Goal: Task Accomplishment & Management: Manage account settings

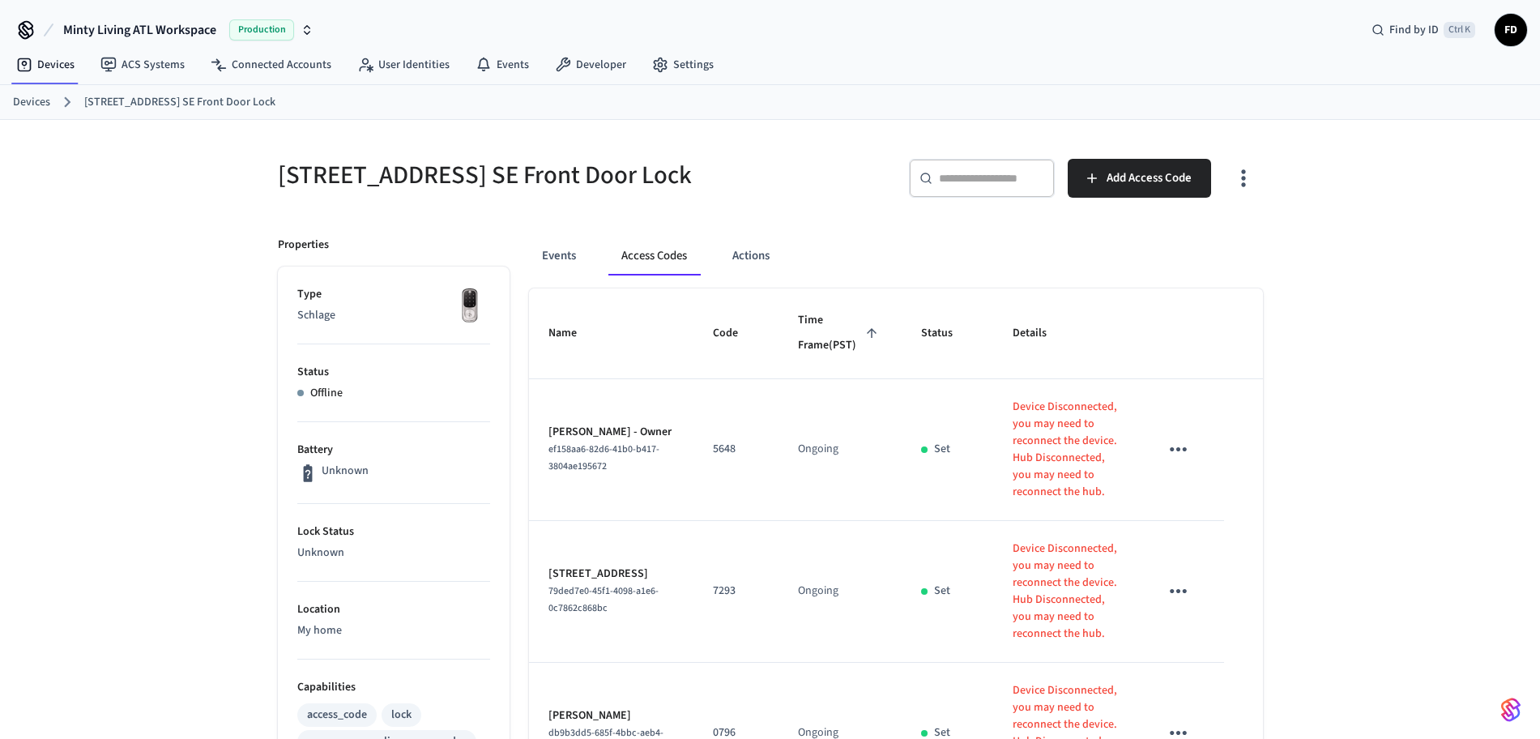
click at [988, 173] on input "text" at bounding box center [991, 178] width 105 height 16
type input "*"
click at [21, 110] on link "Devices" at bounding box center [31, 102] width 37 height 17
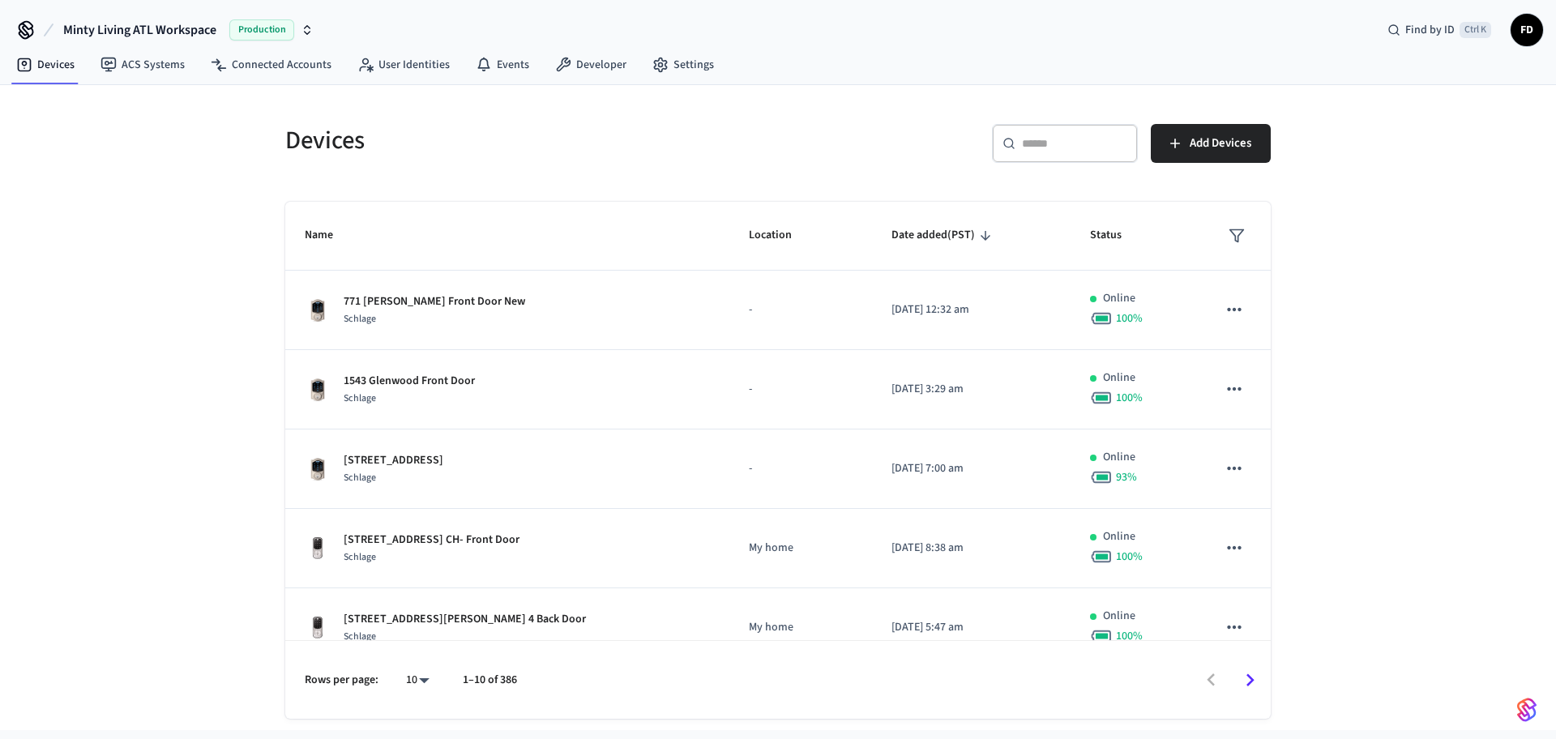
click at [1048, 147] on input "text" at bounding box center [1074, 143] width 105 height 16
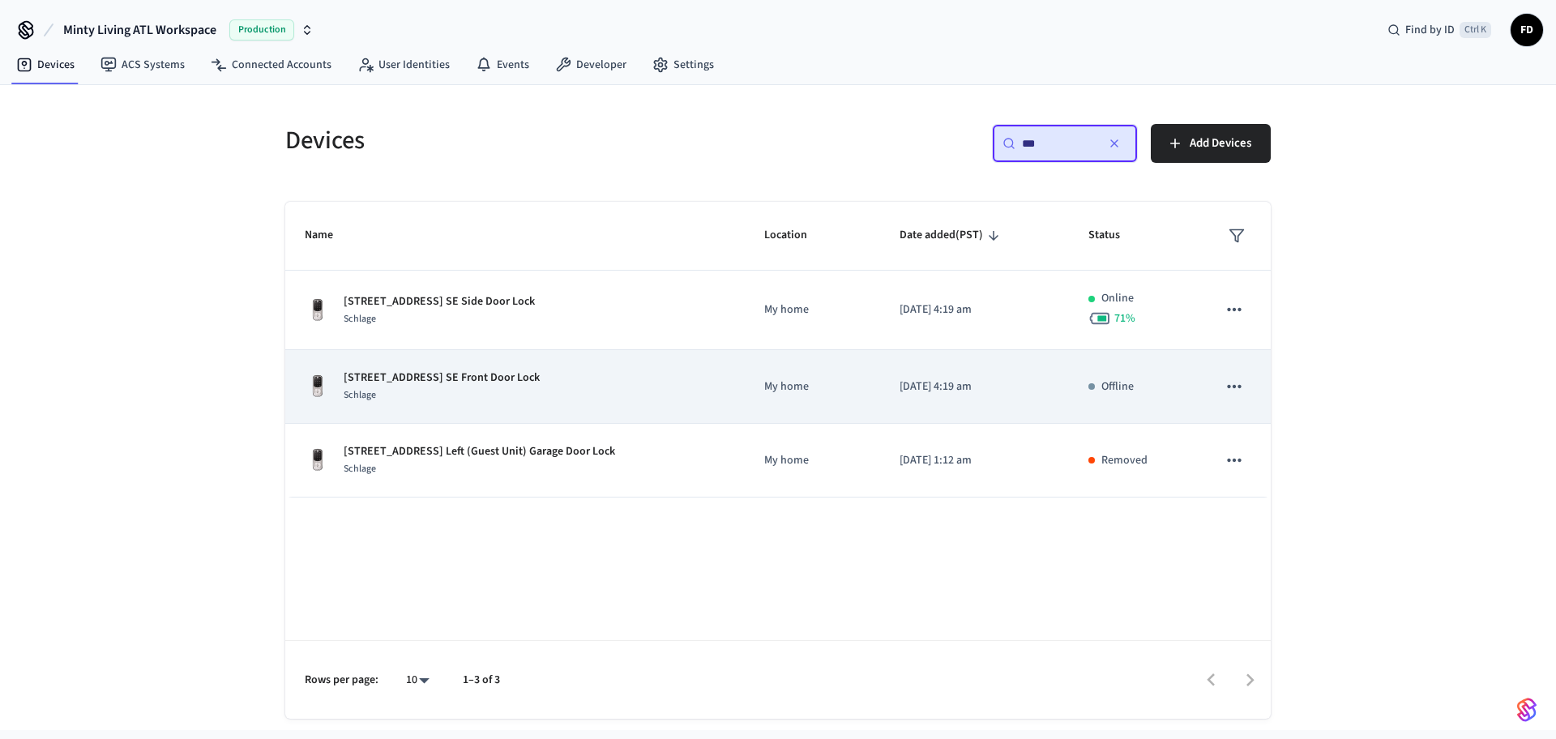
type input "***"
click at [693, 383] on div "[STREET_ADDRESS] SE Front Door Lock Schlage" at bounding box center [515, 386] width 420 height 34
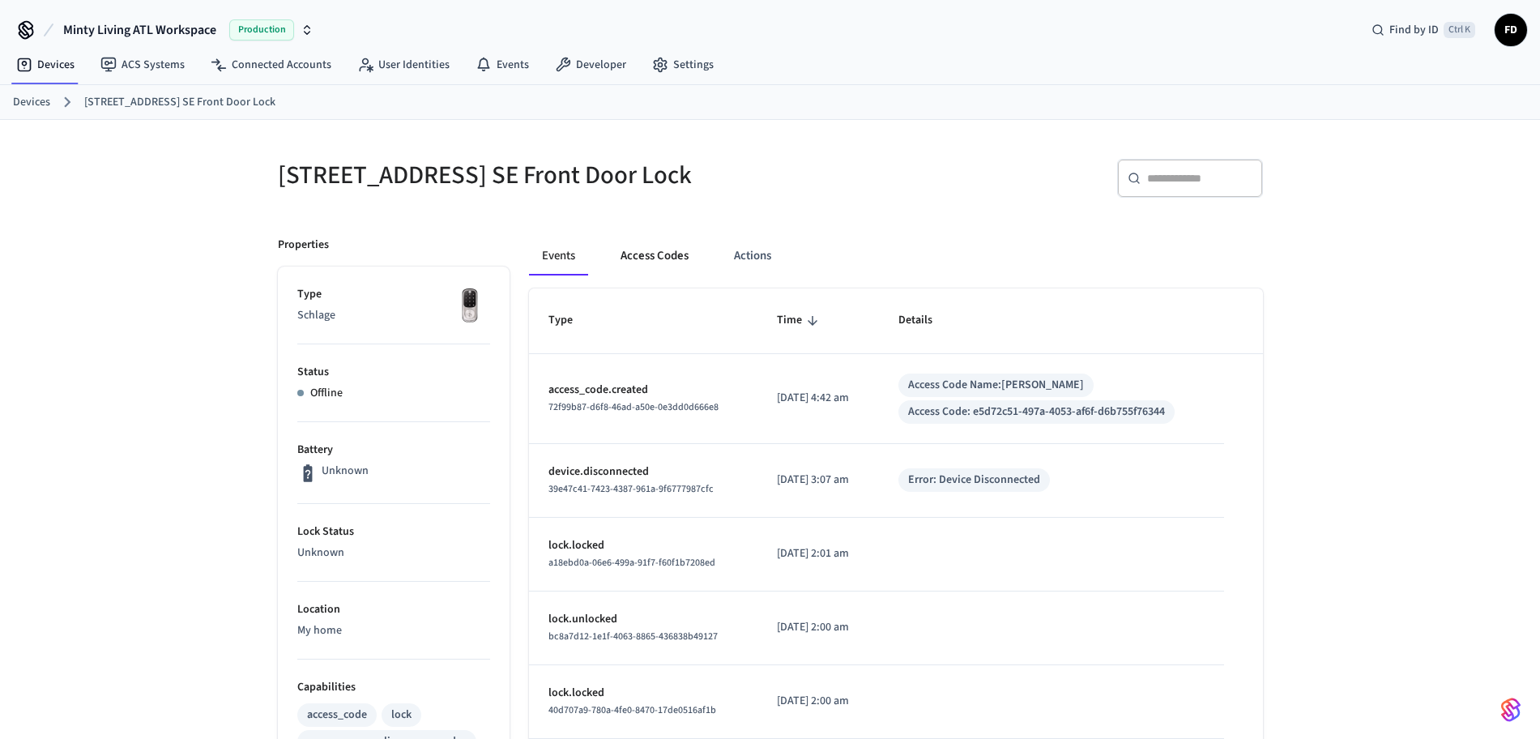
click at [640, 254] on button "Access Codes" at bounding box center [655, 256] width 94 height 39
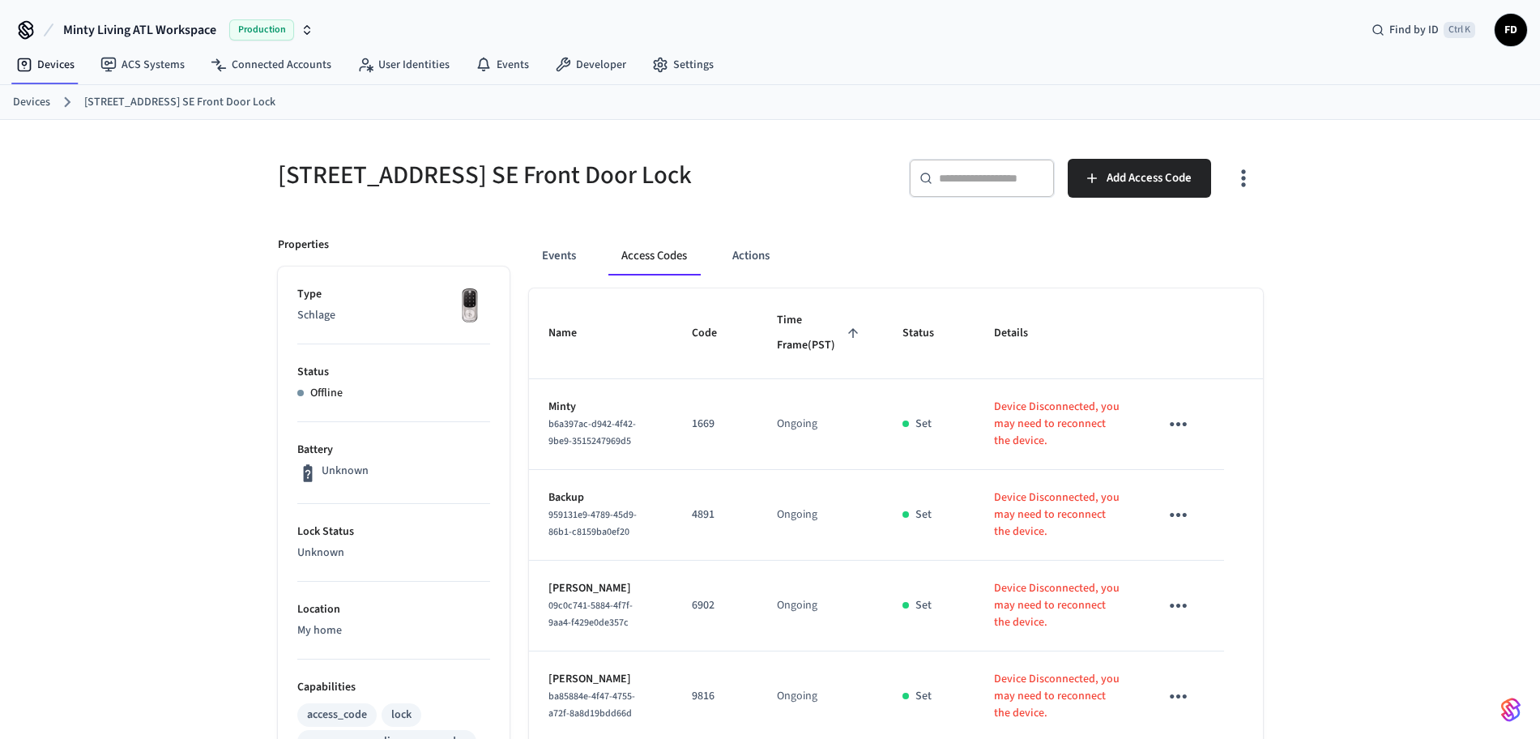
click at [1520, 421] on div "[STREET_ADDRESS] Front Door Lock ​ ​ Add Access Code Properties Type Schlage St…" at bounding box center [770, 659] width 1540 height 1079
click at [36, 107] on link "Devices" at bounding box center [31, 102] width 37 height 17
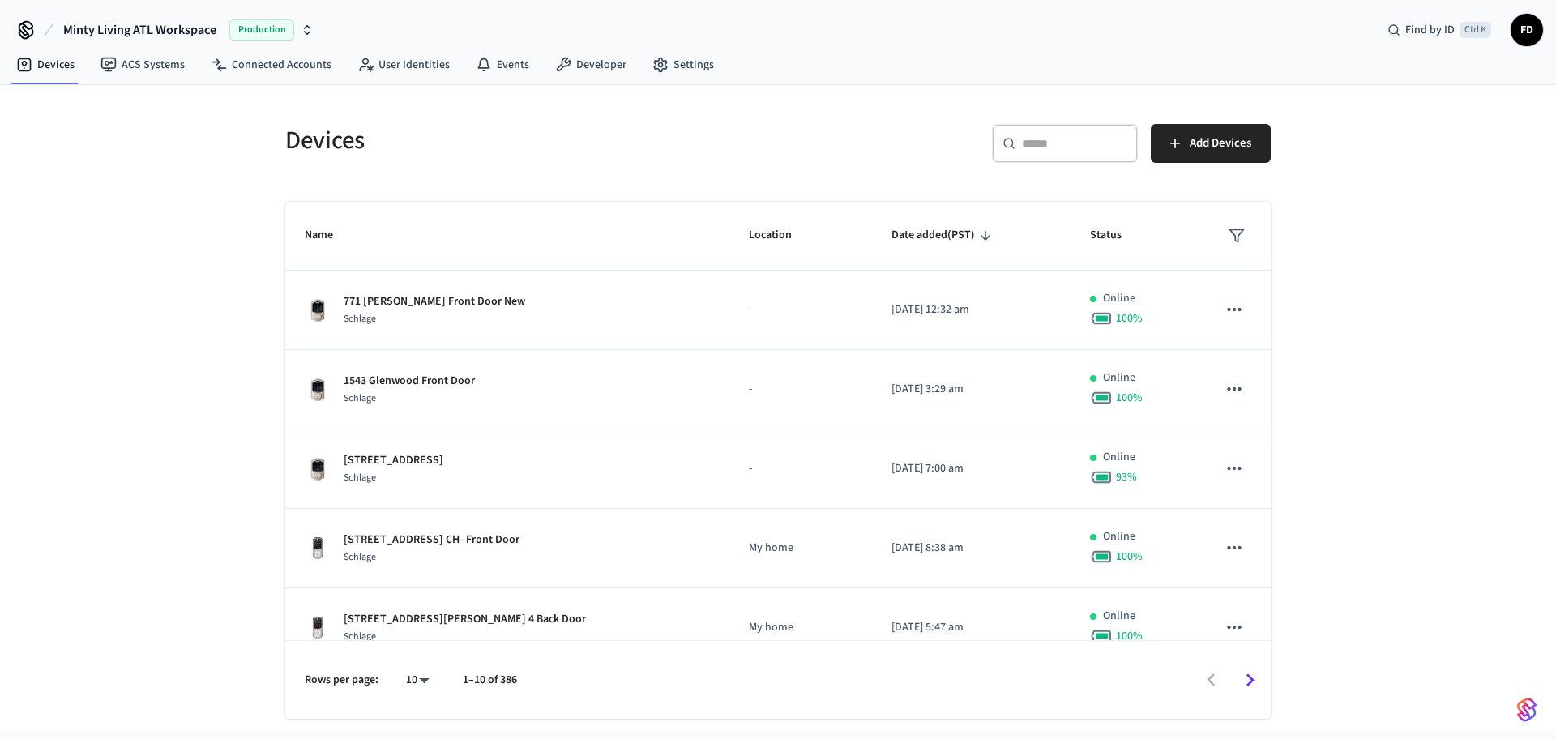
click at [1078, 139] on input "text" at bounding box center [1074, 143] width 105 height 16
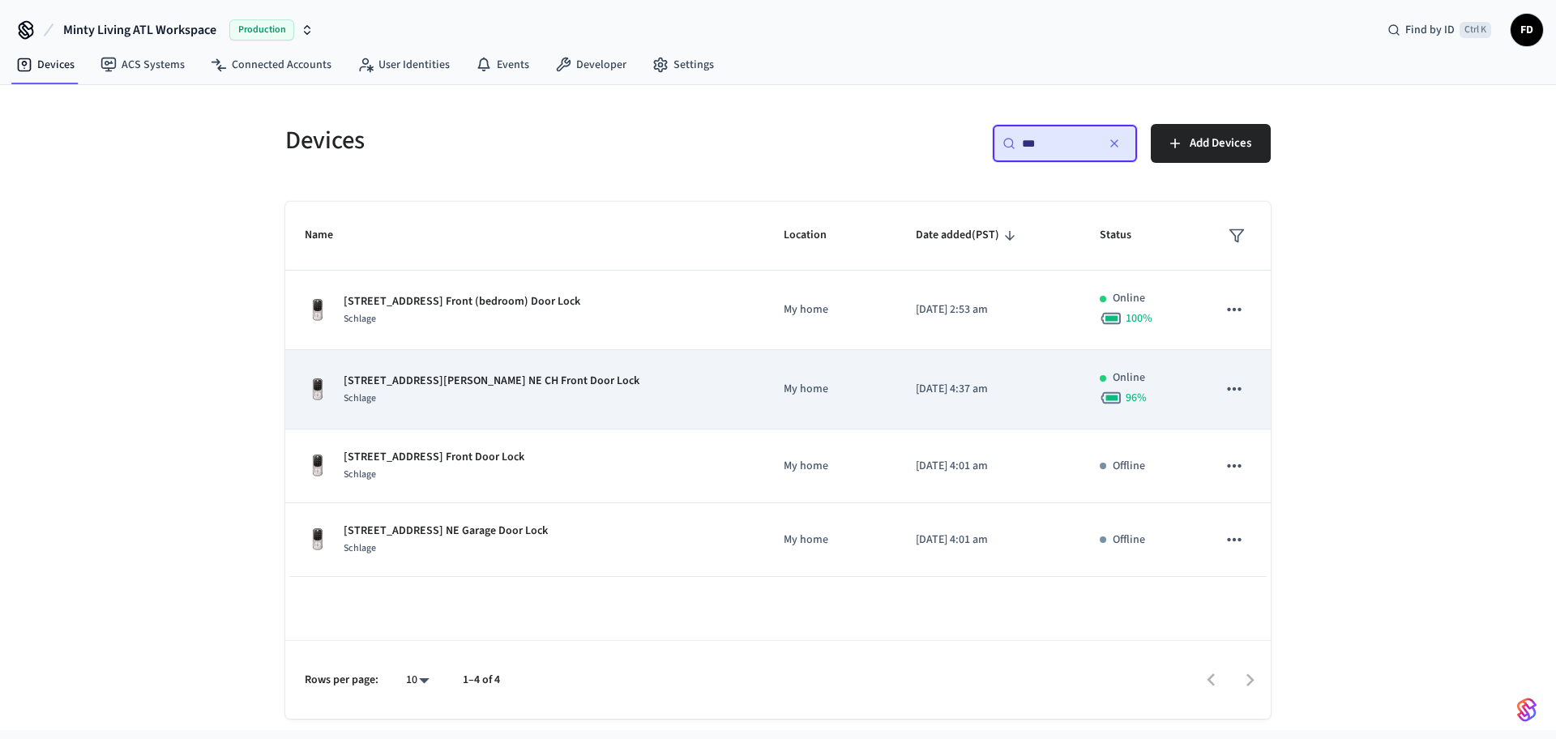
type input "***"
click at [543, 396] on div "[STREET_ADDRESS][PERSON_NAME] NE CH Front Door Lock Schlage" at bounding box center [525, 390] width 440 height 34
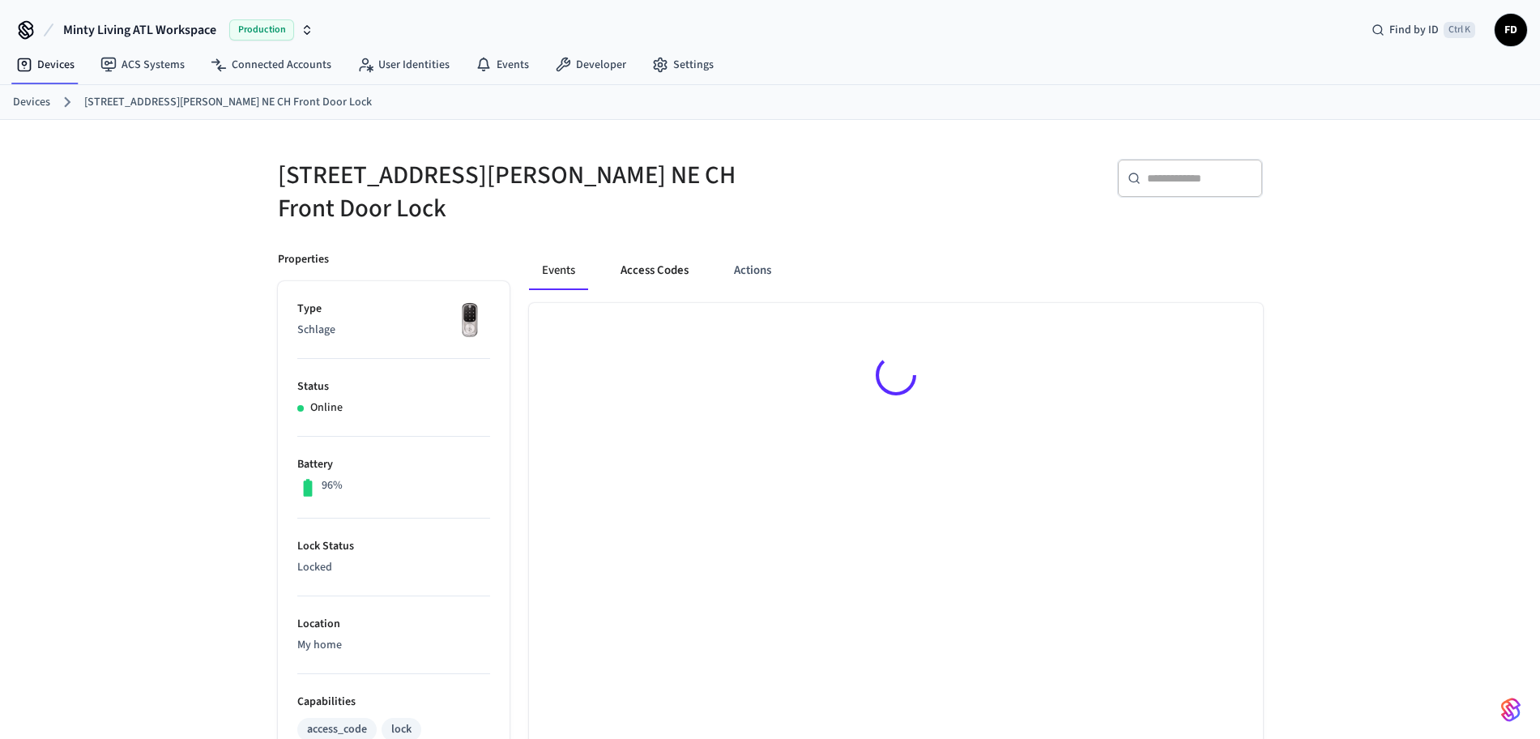
click at [678, 257] on button "Access Codes" at bounding box center [655, 270] width 94 height 39
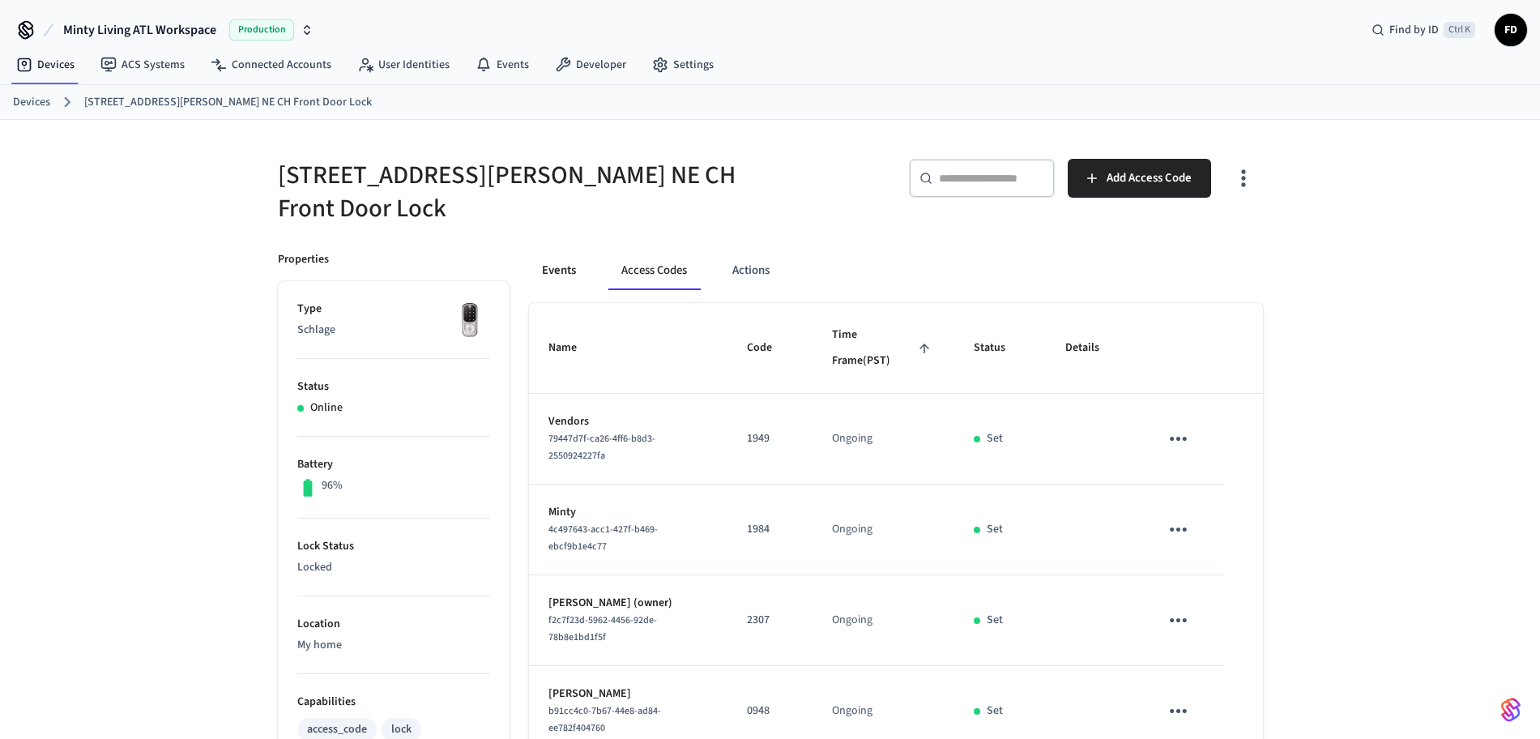
click at [561, 251] on button "Events" at bounding box center [559, 270] width 60 height 39
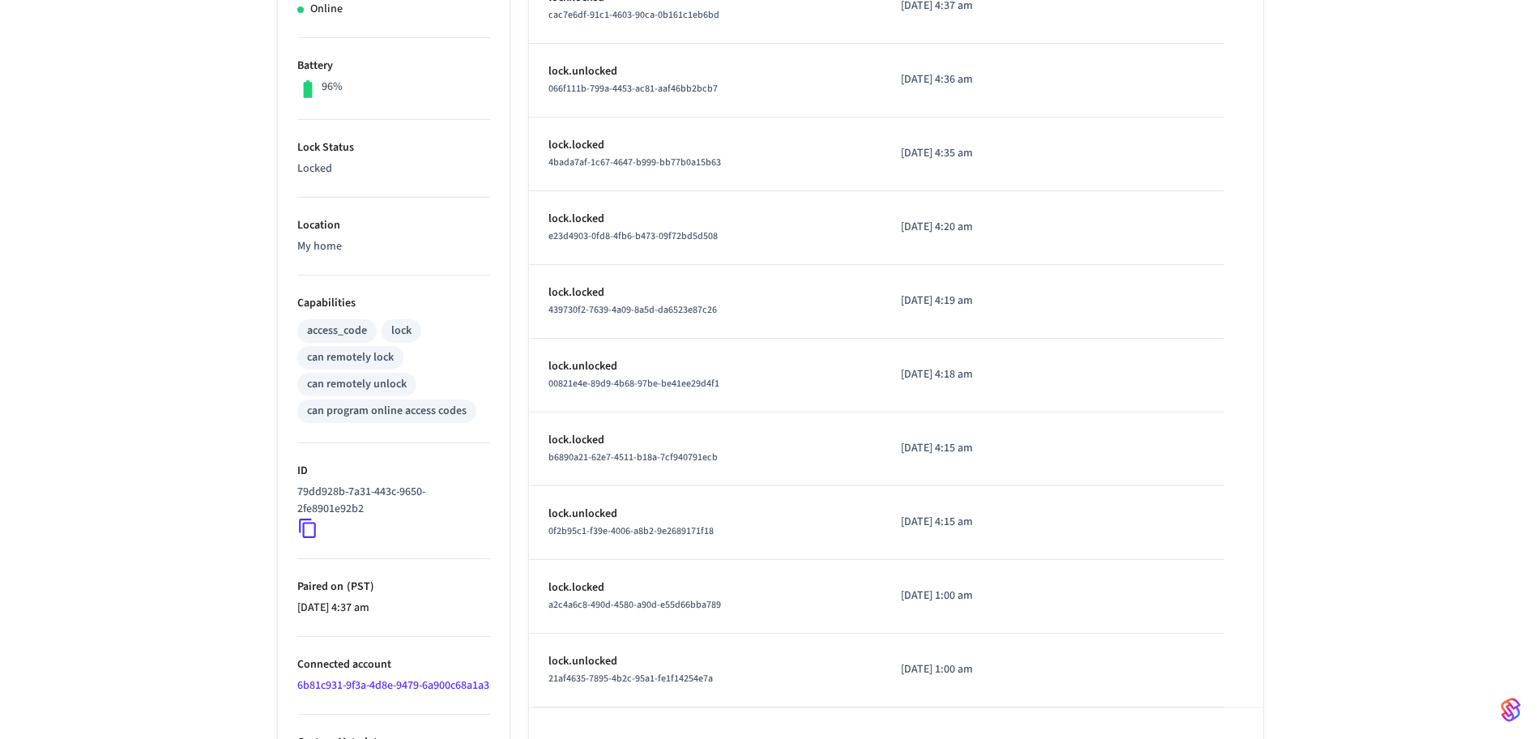
scroll to position [436, 0]
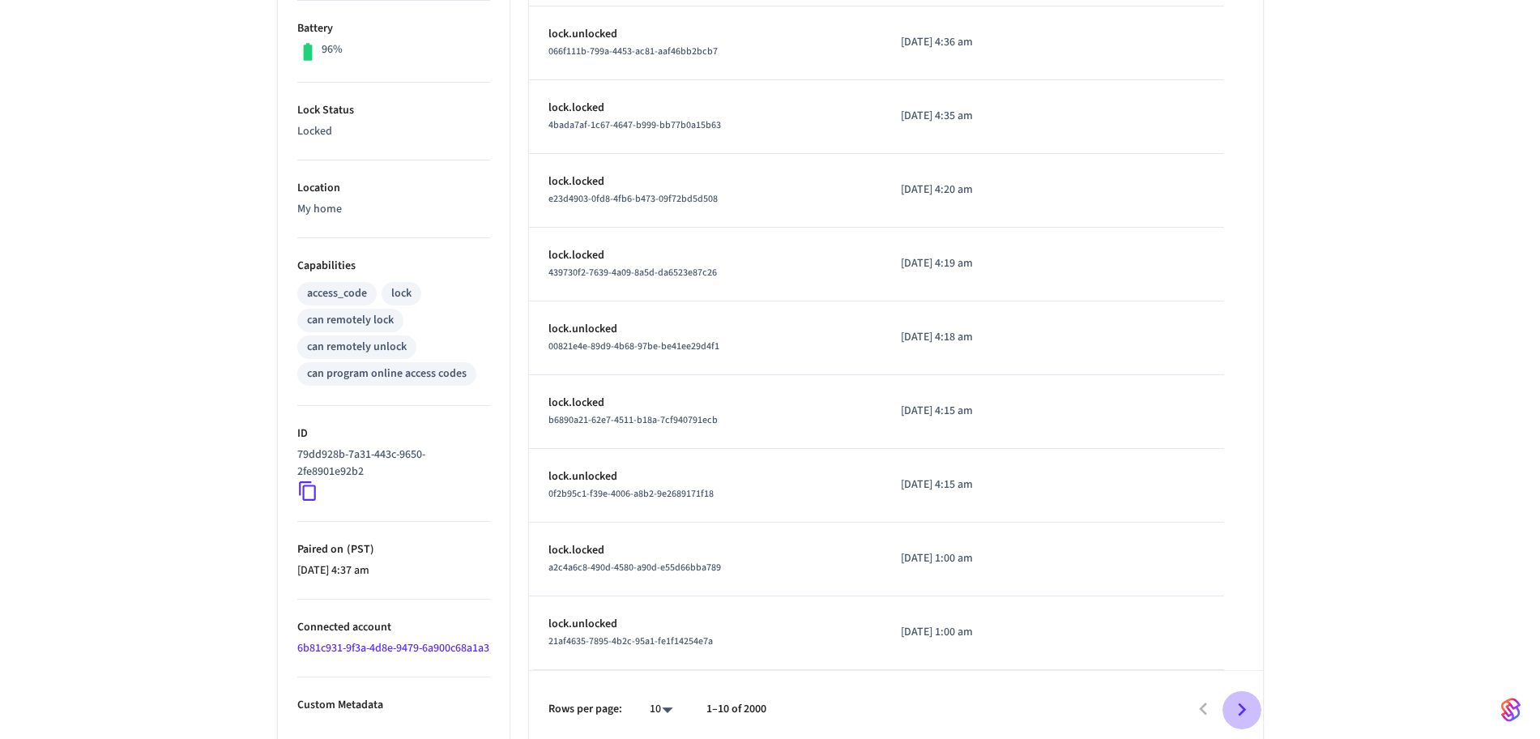
click at [1240, 704] on icon "Go to next page" at bounding box center [1242, 709] width 8 height 13
drag, startPoint x: 1240, startPoint y: 704, endPoint x: 1356, endPoint y: 469, distance: 262.0
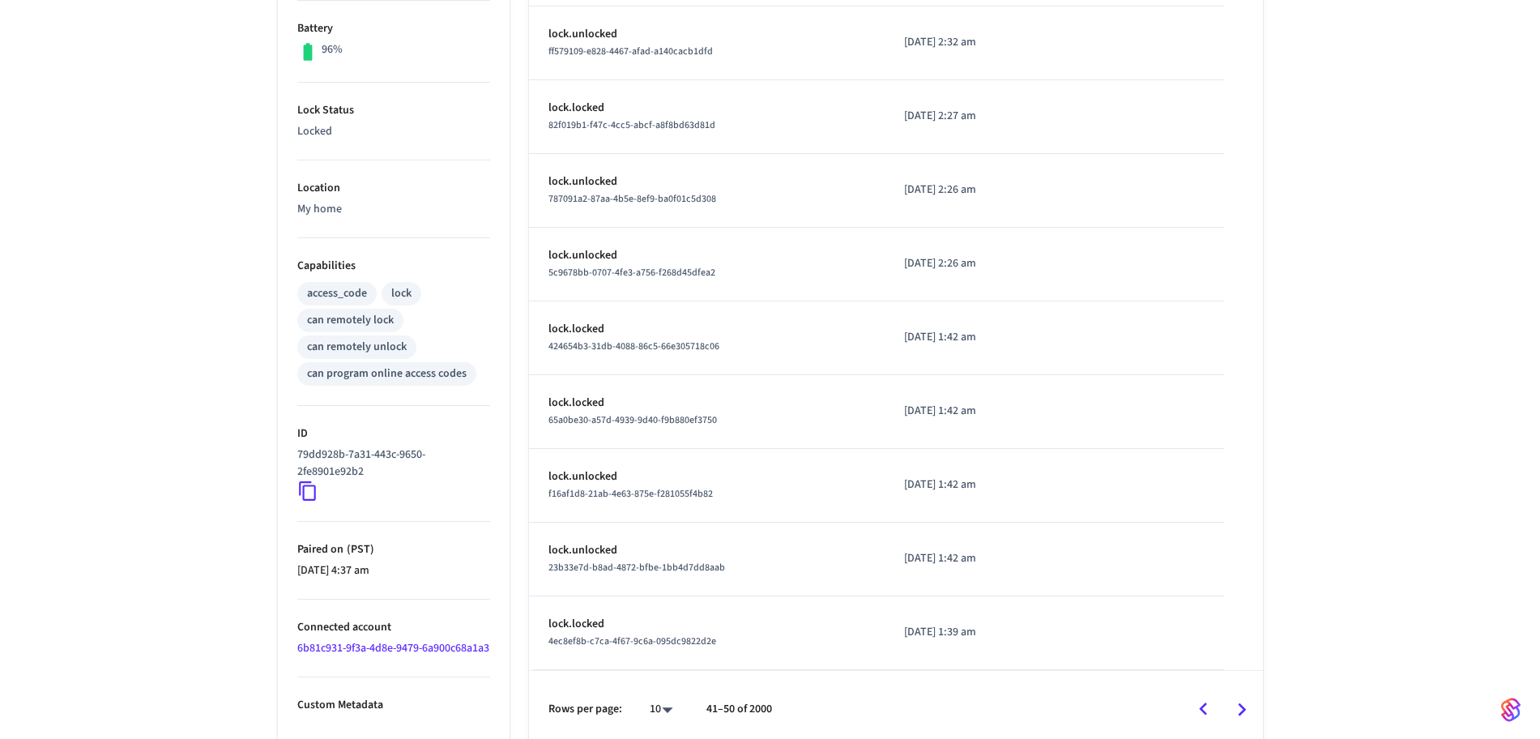
click at [1356, 469] on div "[STREET_ADDRESS][PERSON_NAME] NE CH Front Door Lock ​ ​ Properties Type Schlage…" at bounding box center [770, 216] width 1540 height 1065
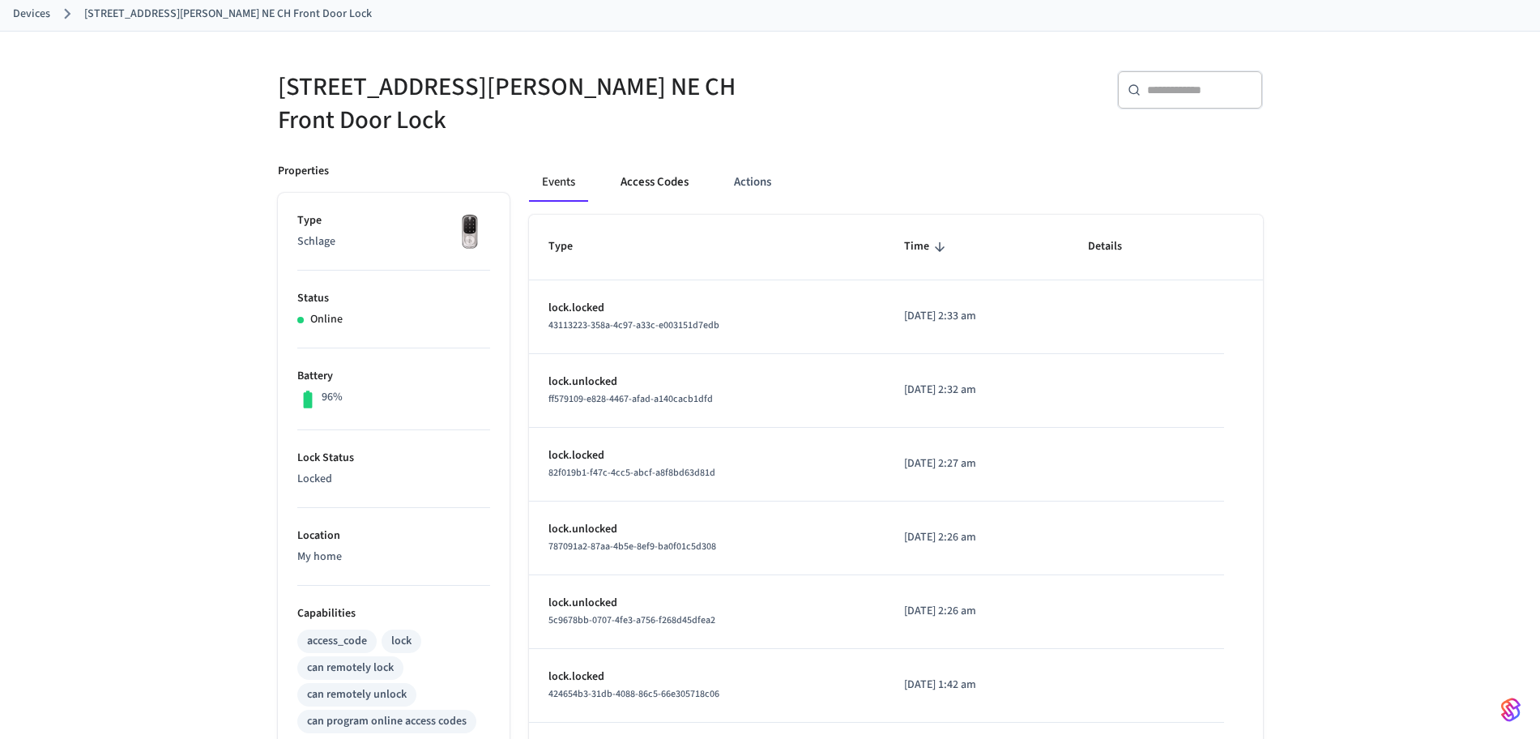
click at [648, 169] on button "Access Codes" at bounding box center [655, 182] width 94 height 39
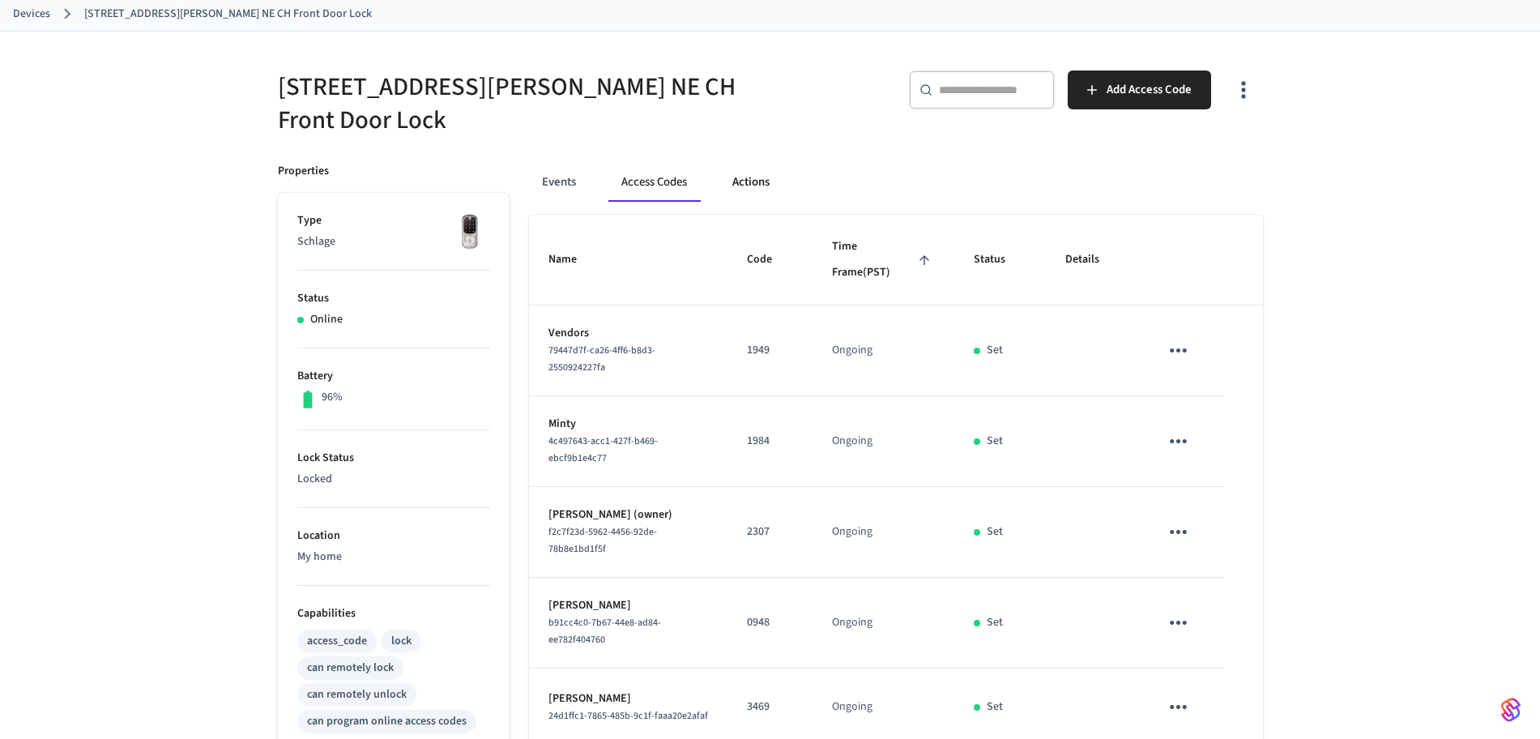
click at [752, 173] on button "Actions" at bounding box center [750, 182] width 63 height 39
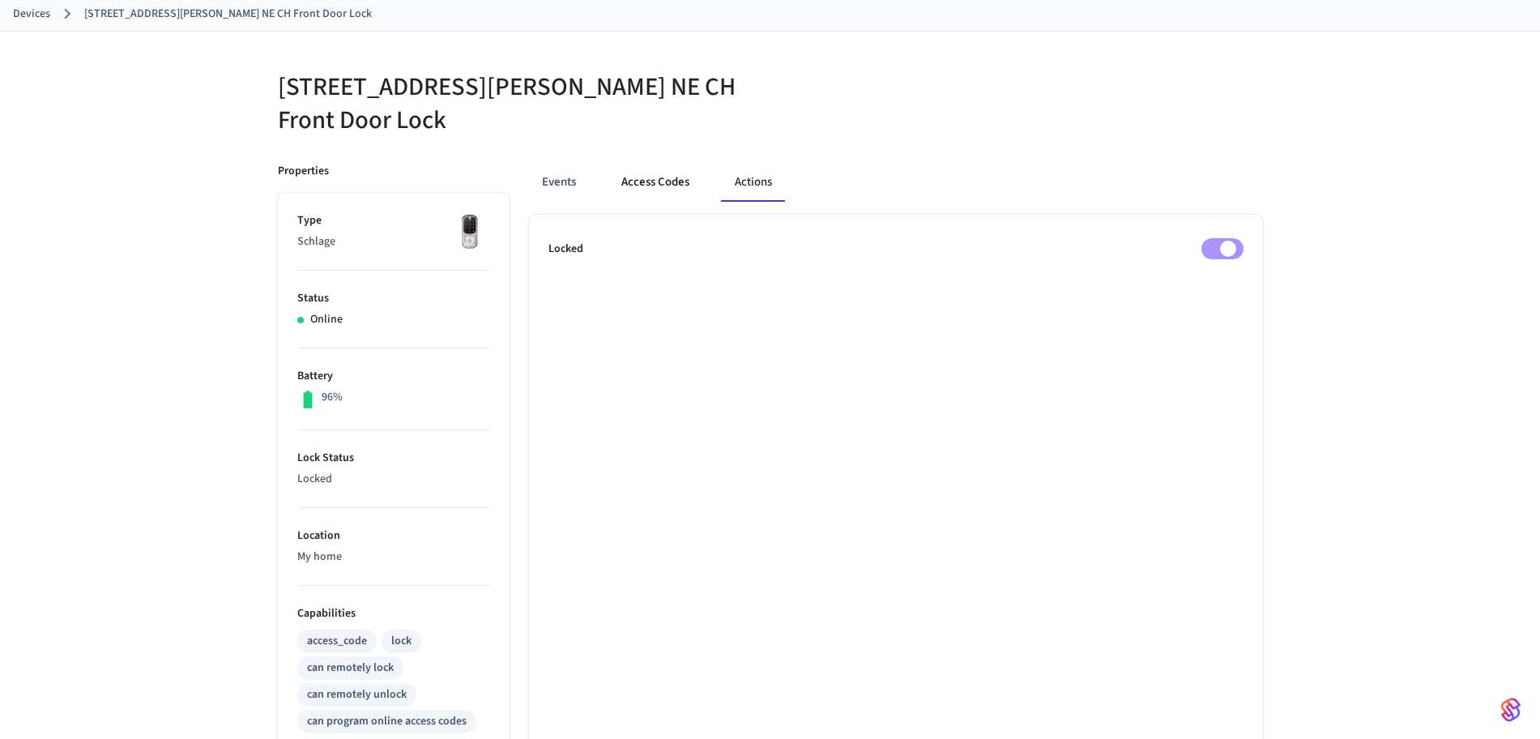
click at [659, 166] on button "Access Codes" at bounding box center [655, 182] width 94 height 39
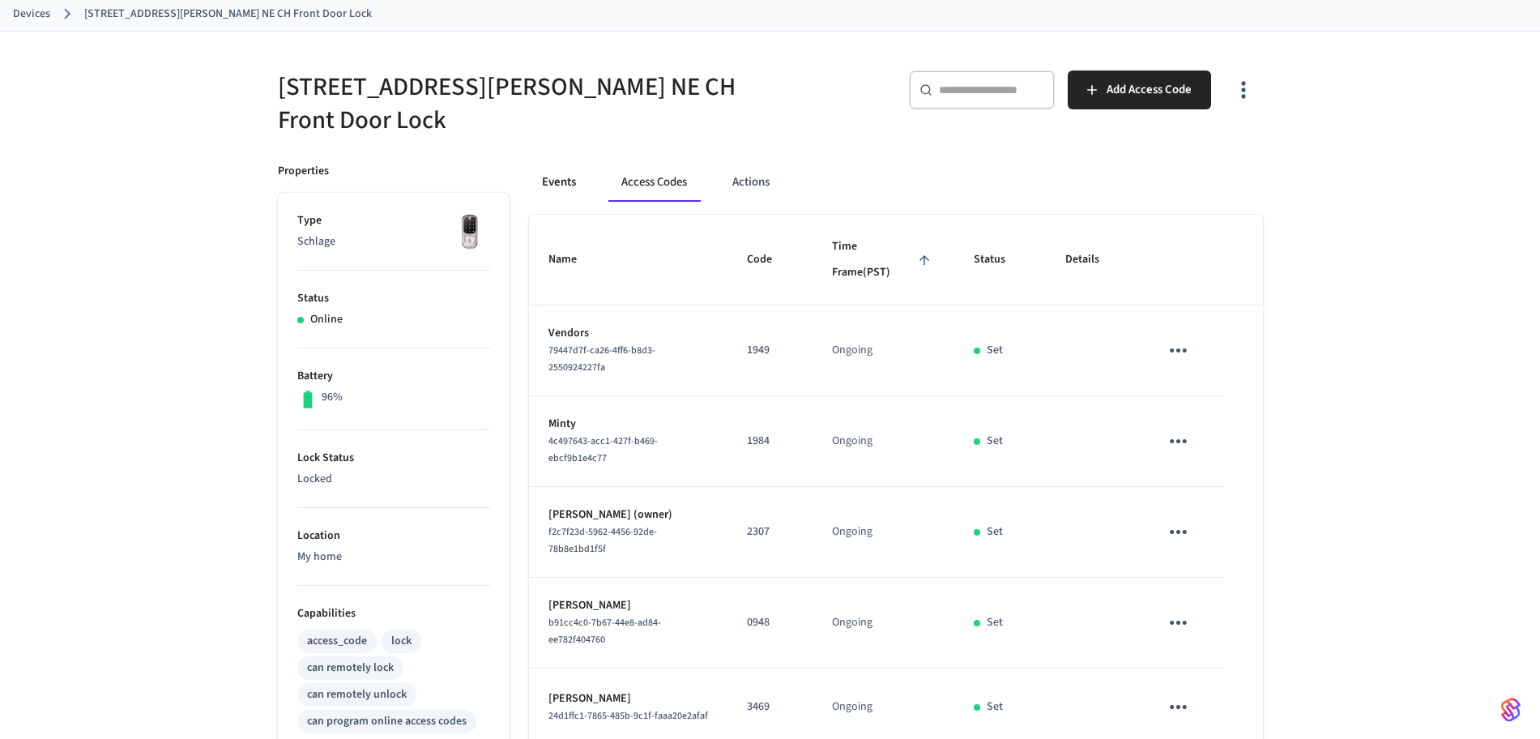
click at [551, 163] on button "Events" at bounding box center [559, 182] width 60 height 39
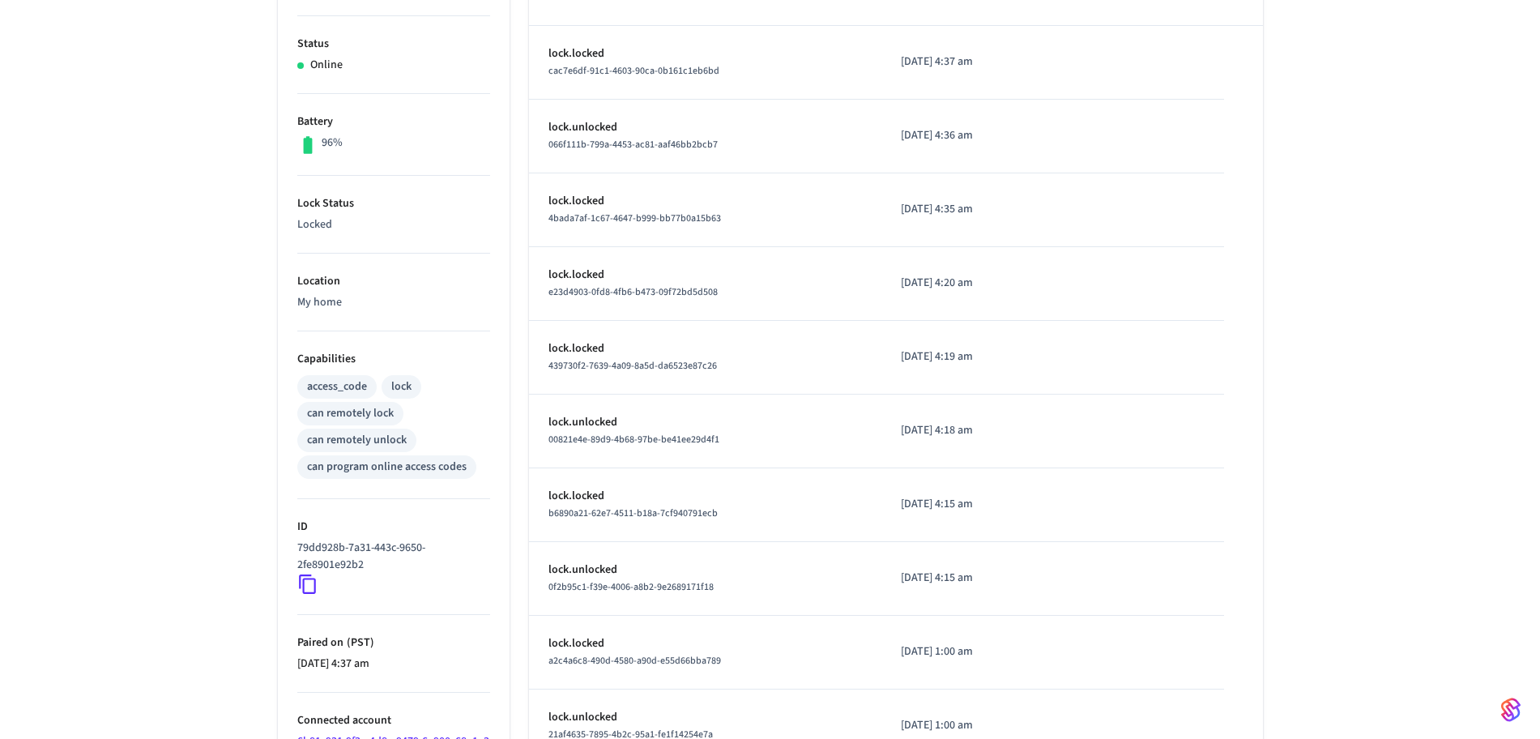
scroll to position [436, 0]
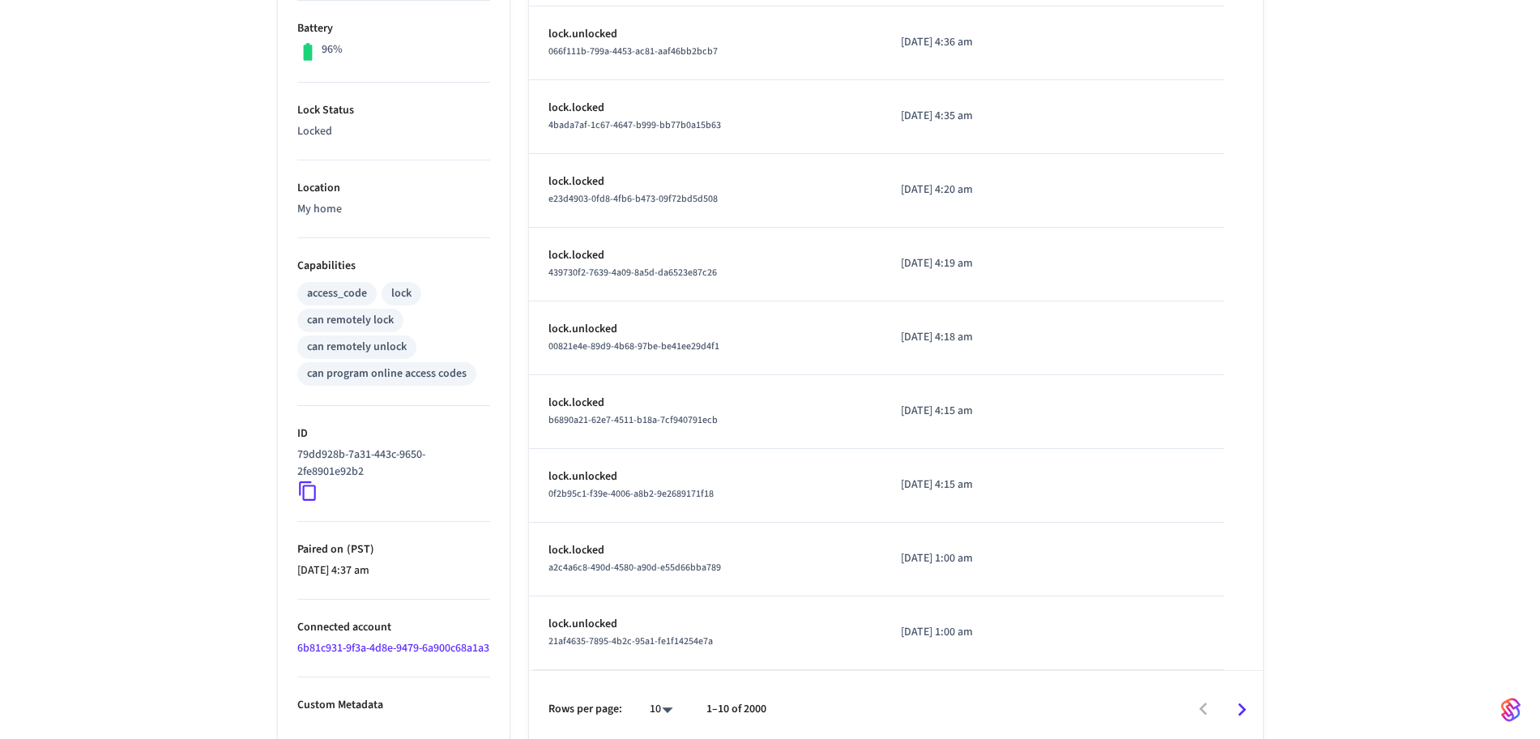
click at [1241, 700] on icon "Go to next page" at bounding box center [1241, 709] width 25 height 25
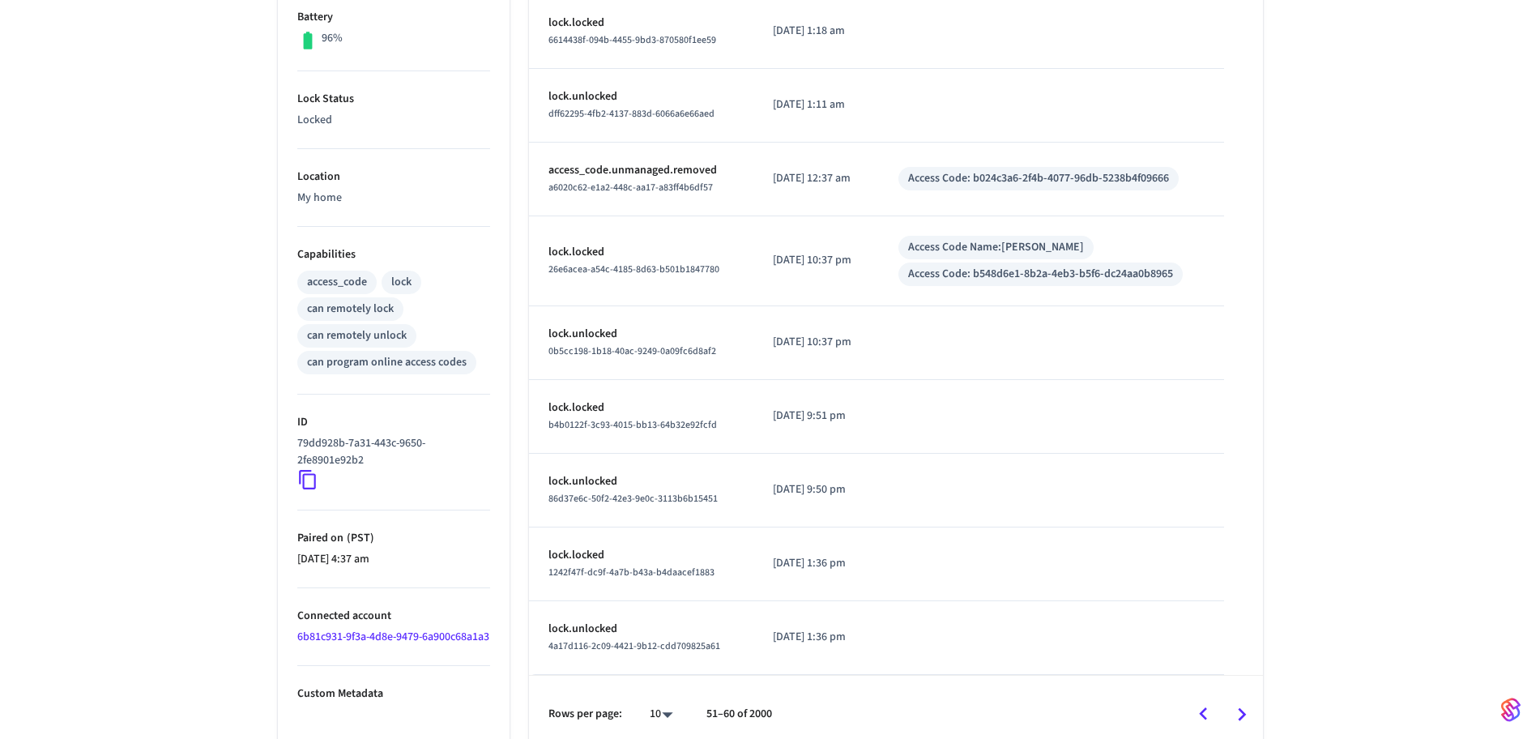
scroll to position [0, 0]
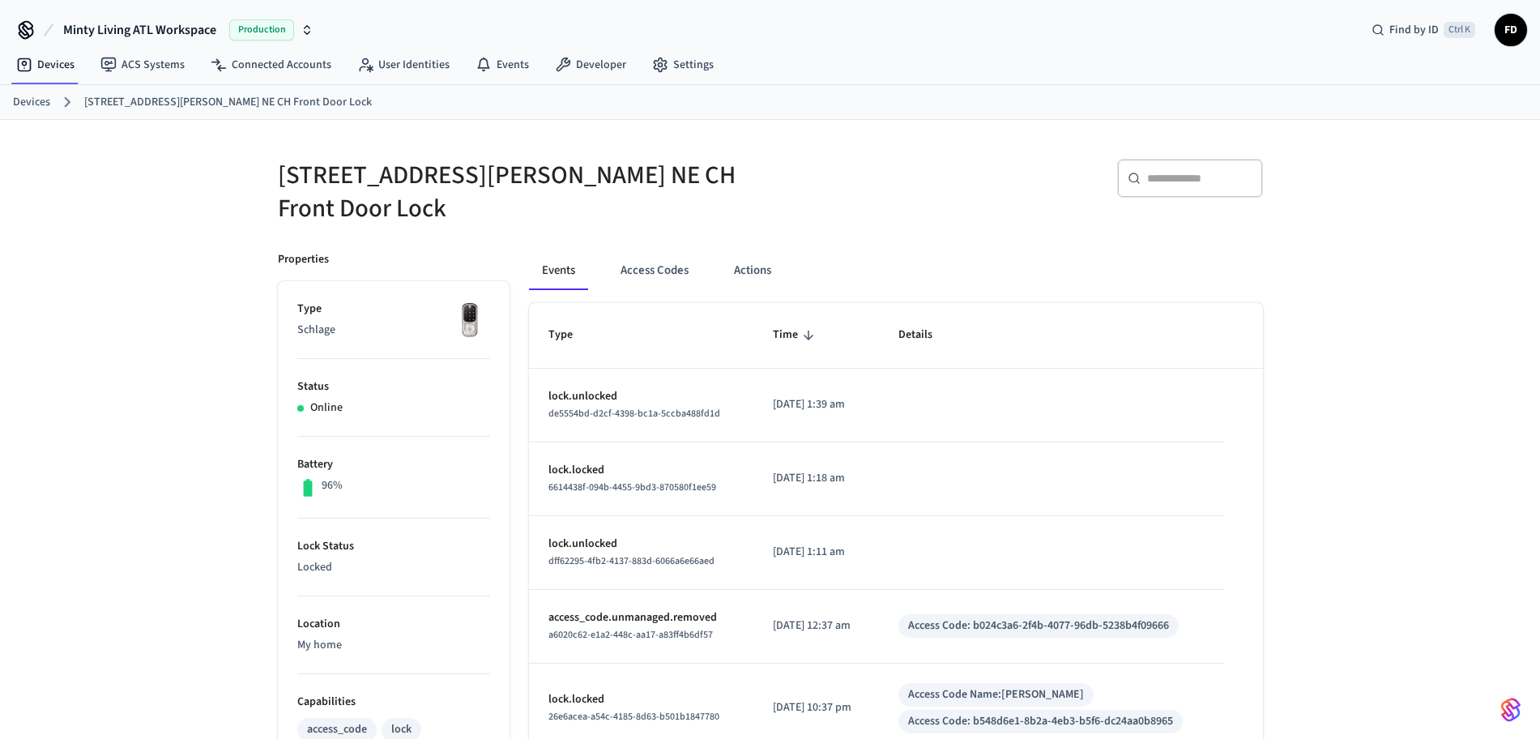
click at [38, 104] on link "Devices" at bounding box center [31, 102] width 37 height 17
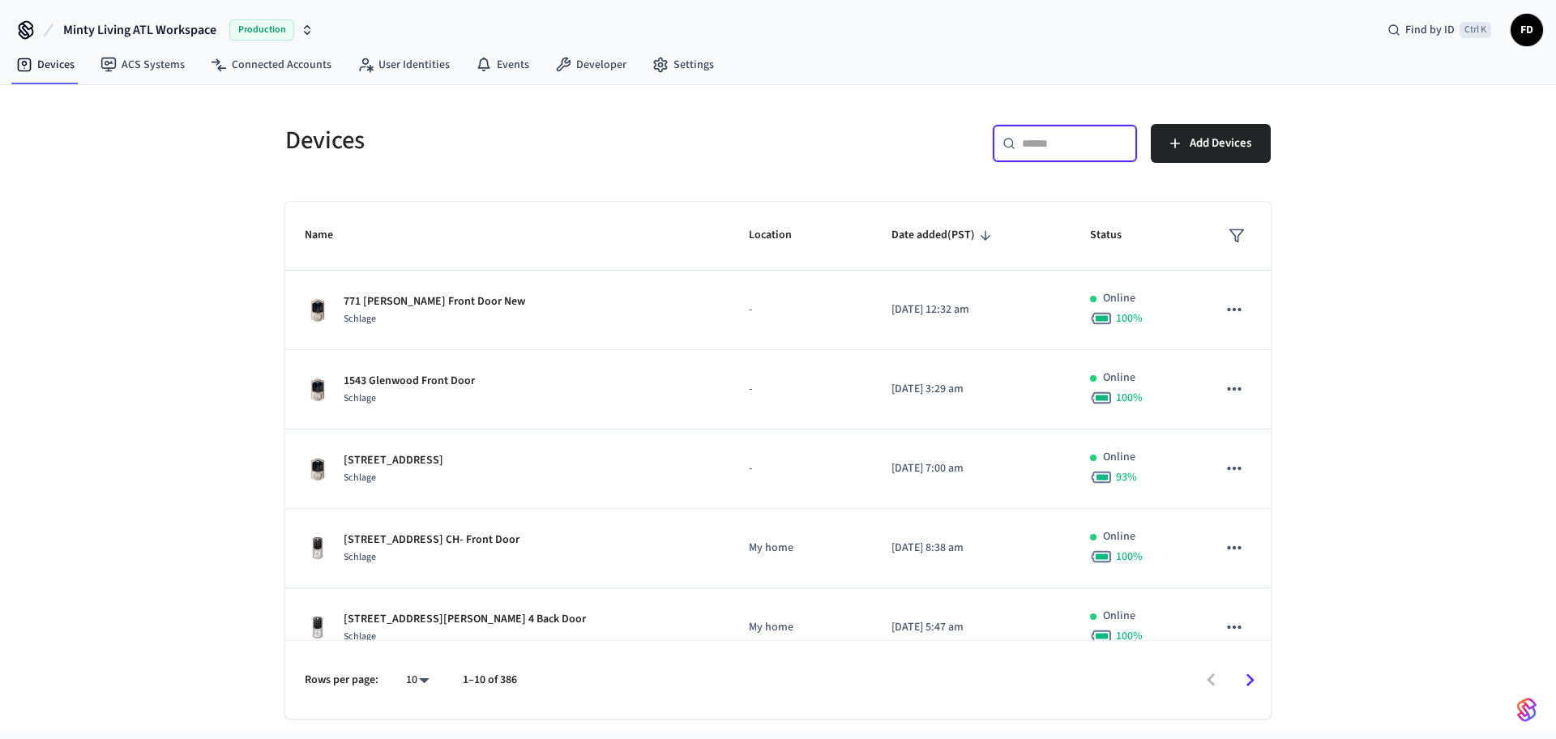
click at [1052, 147] on input "text" at bounding box center [1074, 143] width 105 height 16
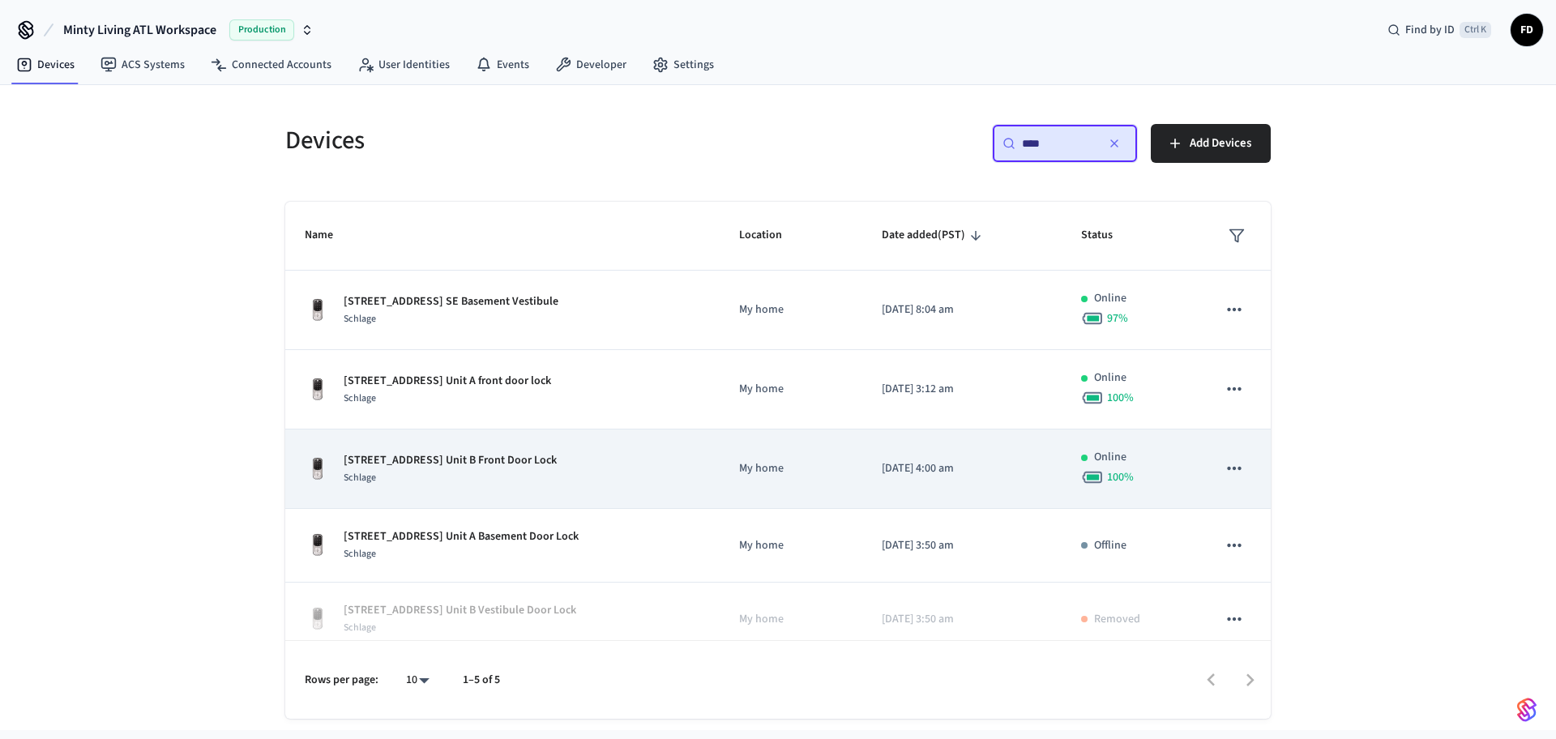
type input "****"
click at [571, 474] on div "[STREET_ADDRESS] Unit B Front Door Lock Schlage" at bounding box center [502, 469] width 395 height 34
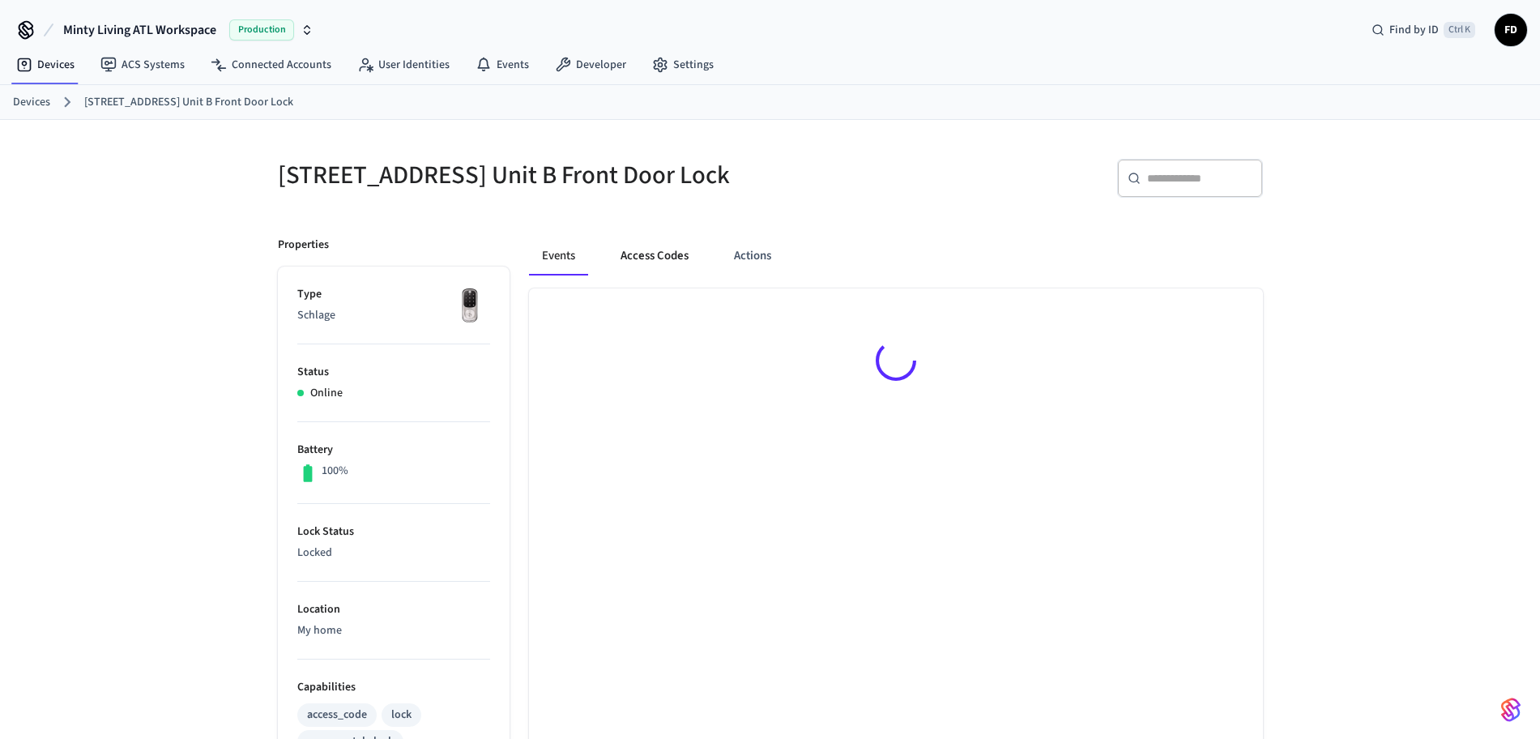
click at [669, 263] on button "Access Codes" at bounding box center [655, 256] width 94 height 39
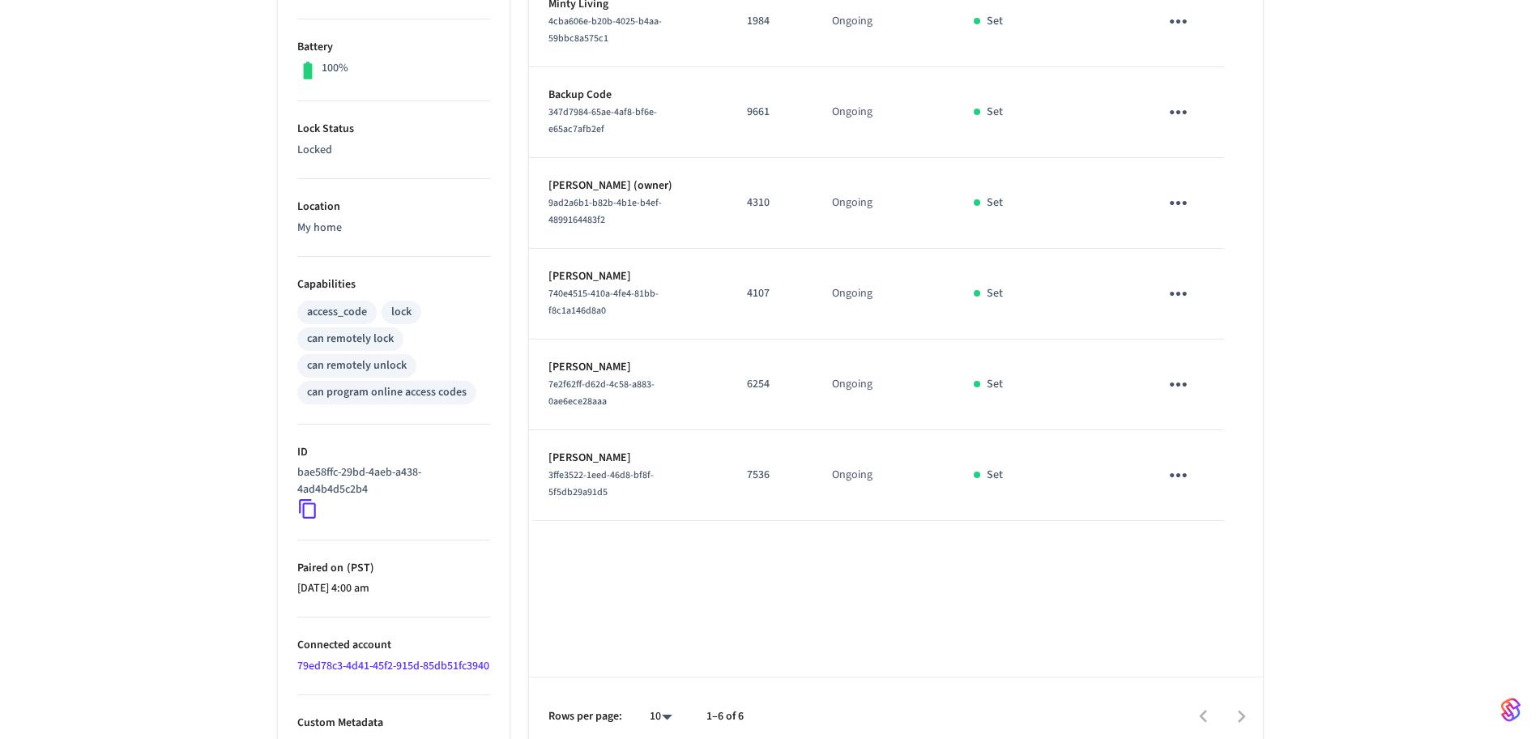
scroll to position [451, 0]
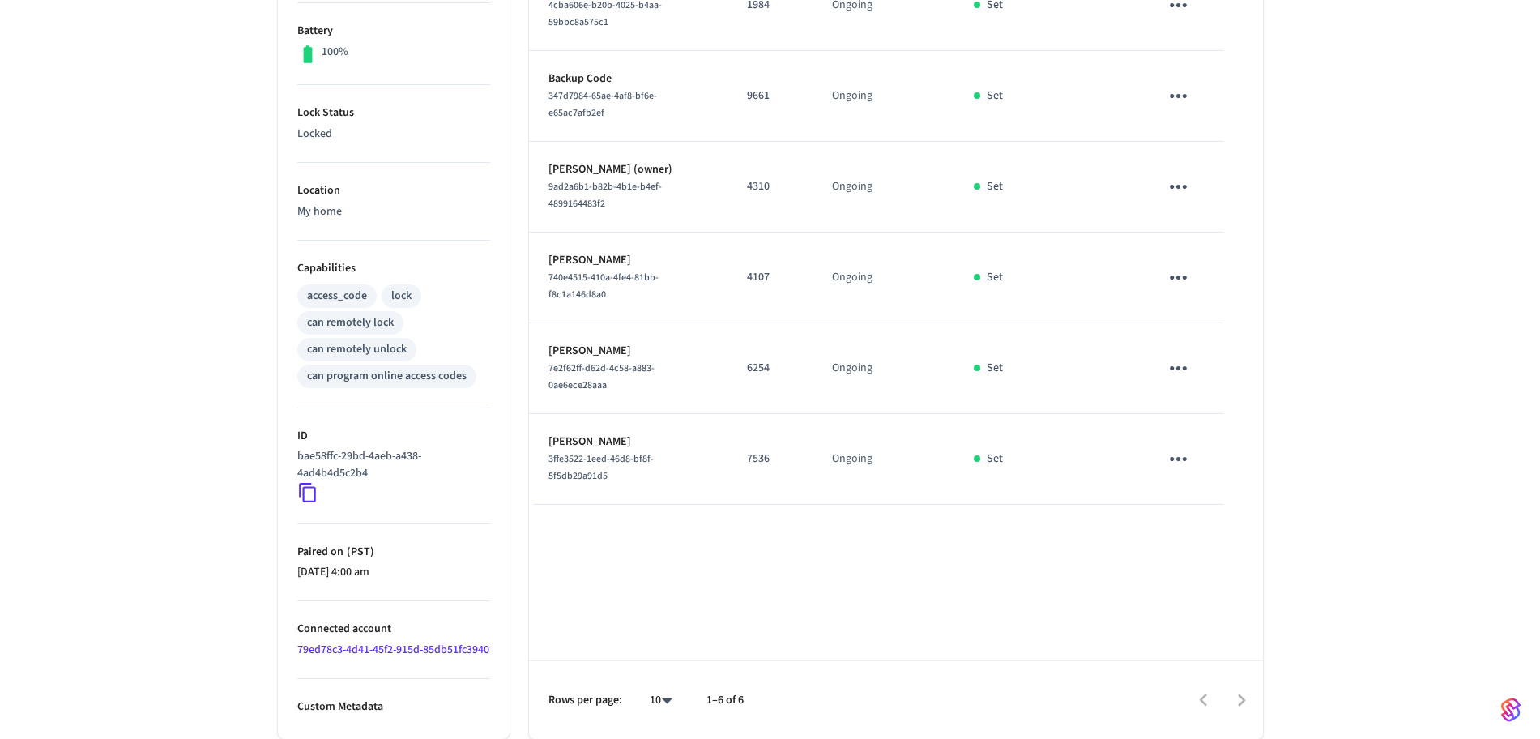
click at [1409, 512] on div "[STREET_ADDRESS] Unit B Front Door Lock ​ ​ Add Access Code Properties Type Sch…" at bounding box center [770, 220] width 1540 height 1038
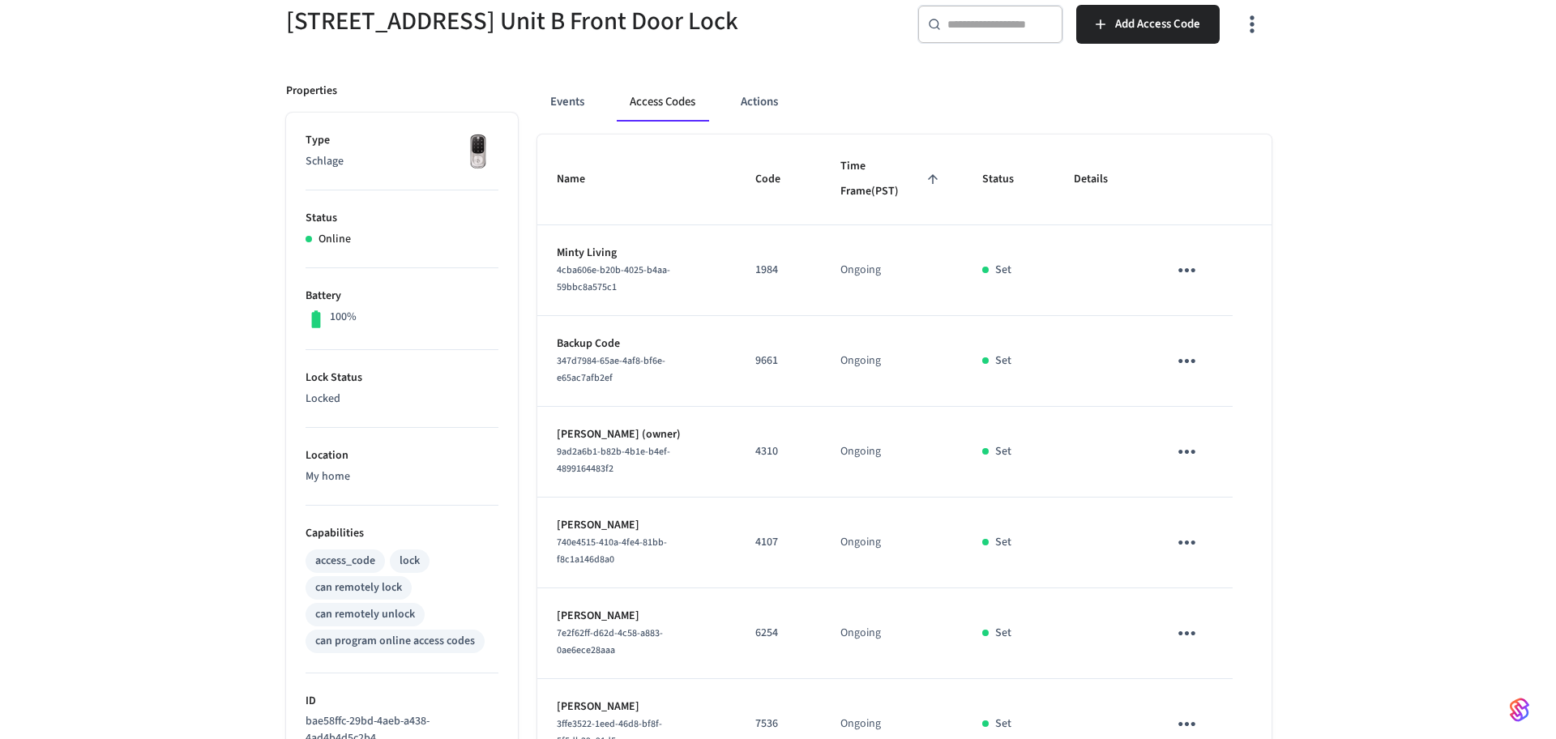
scroll to position [0, 0]
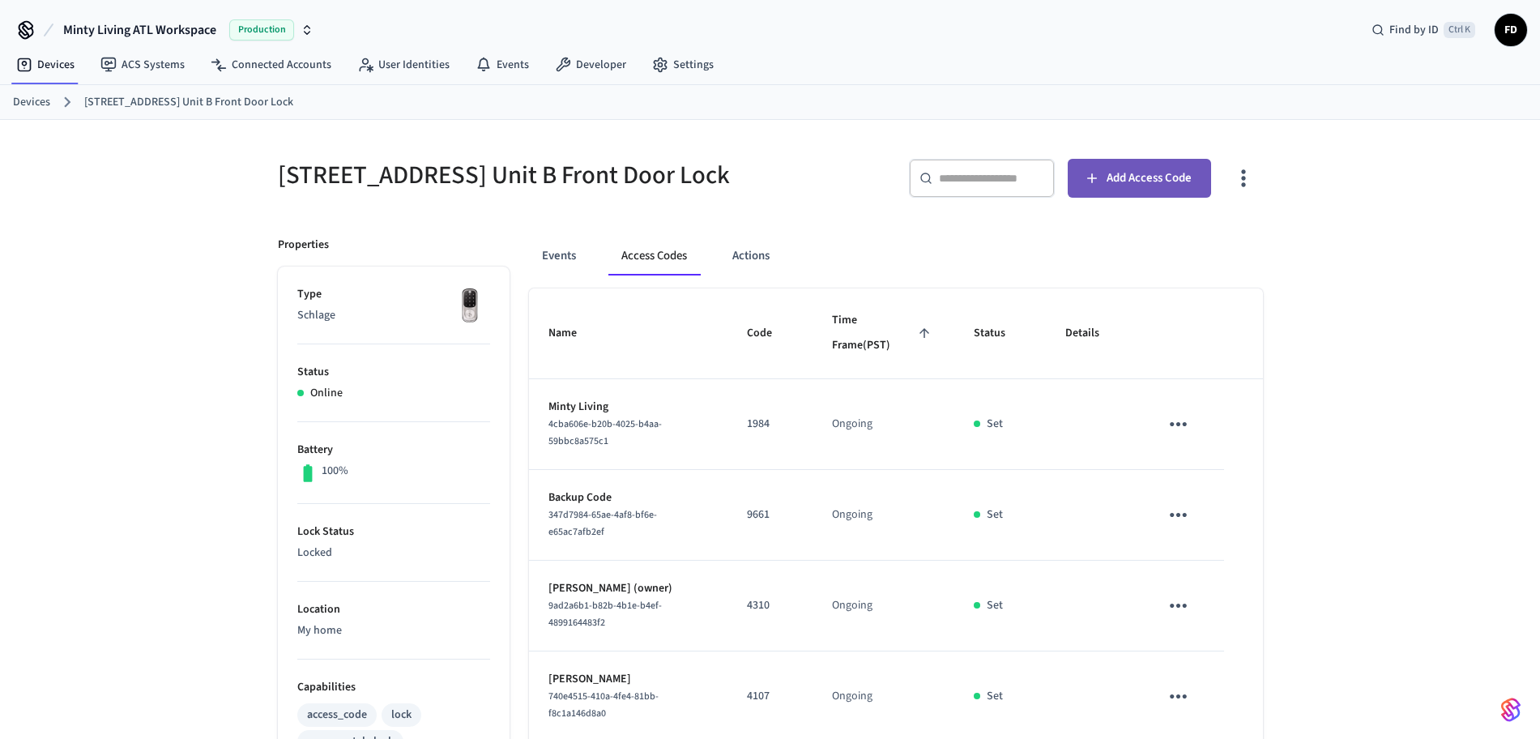
click at [1138, 169] on span "Add Access Code" at bounding box center [1149, 178] width 85 height 21
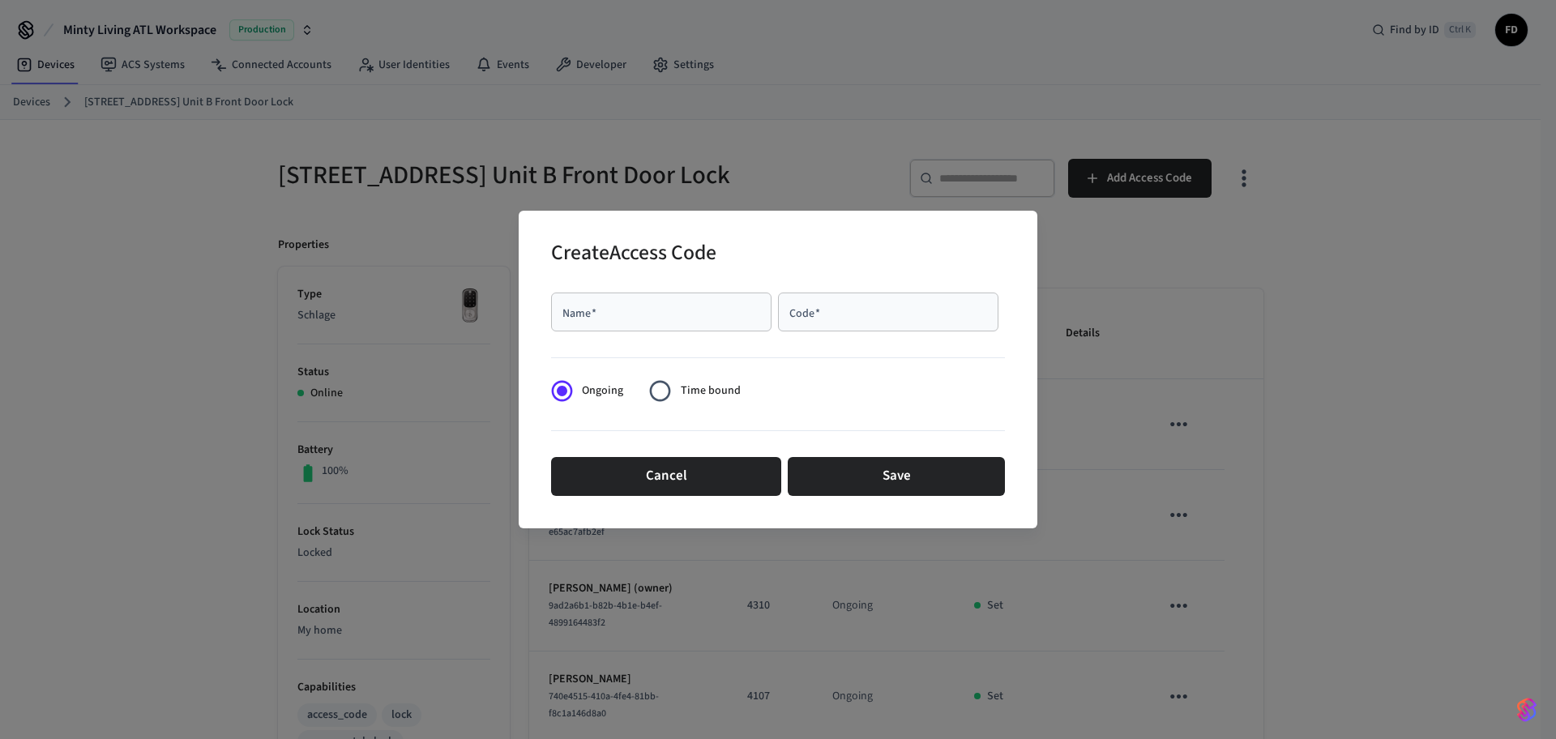
click at [755, 311] on input "Name   *" at bounding box center [661, 312] width 201 height 16
paste input "**********"
type input "**********"
click at [868, 301] on div "Code   *" at bounding box center [888, 311] width 220 height 39
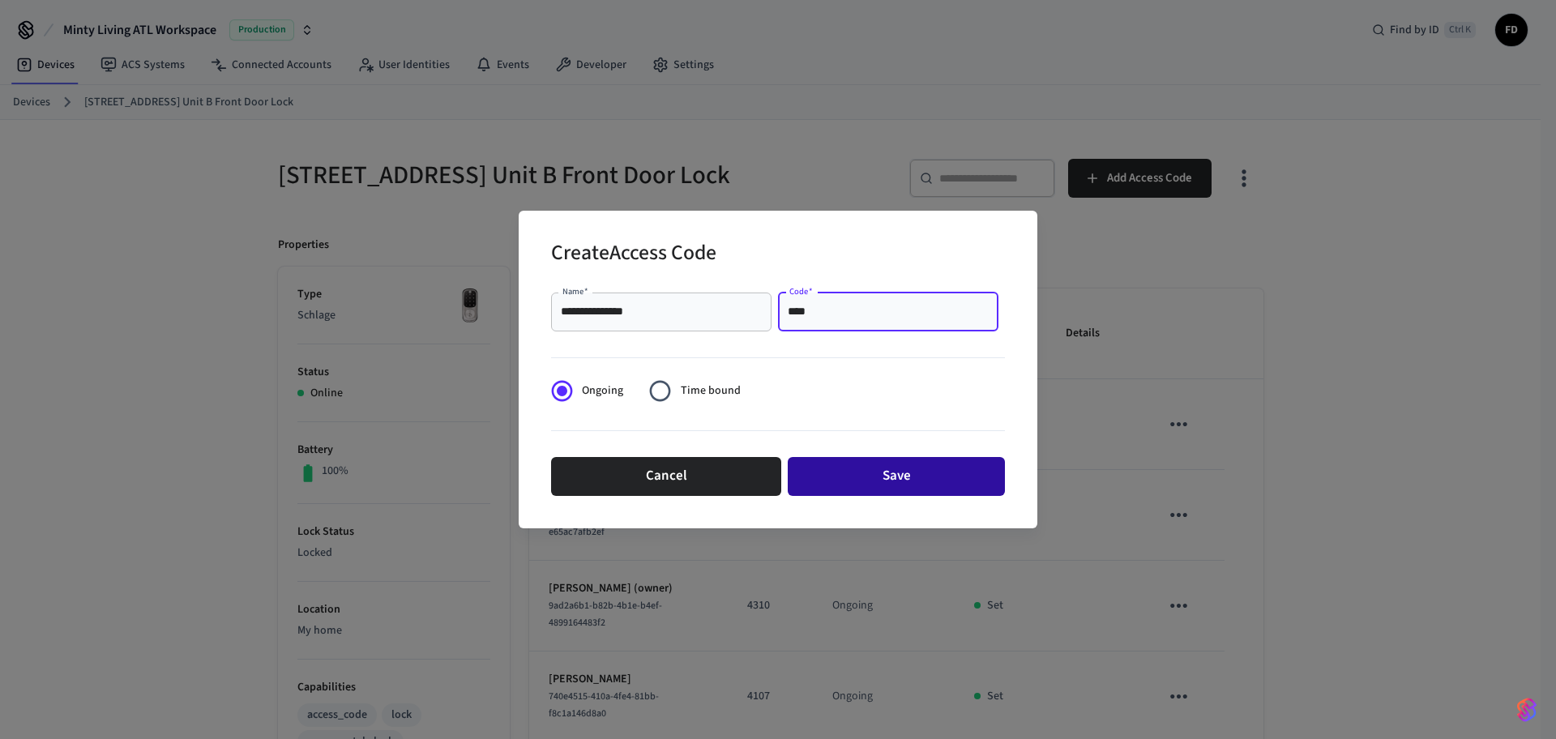
type input "****"
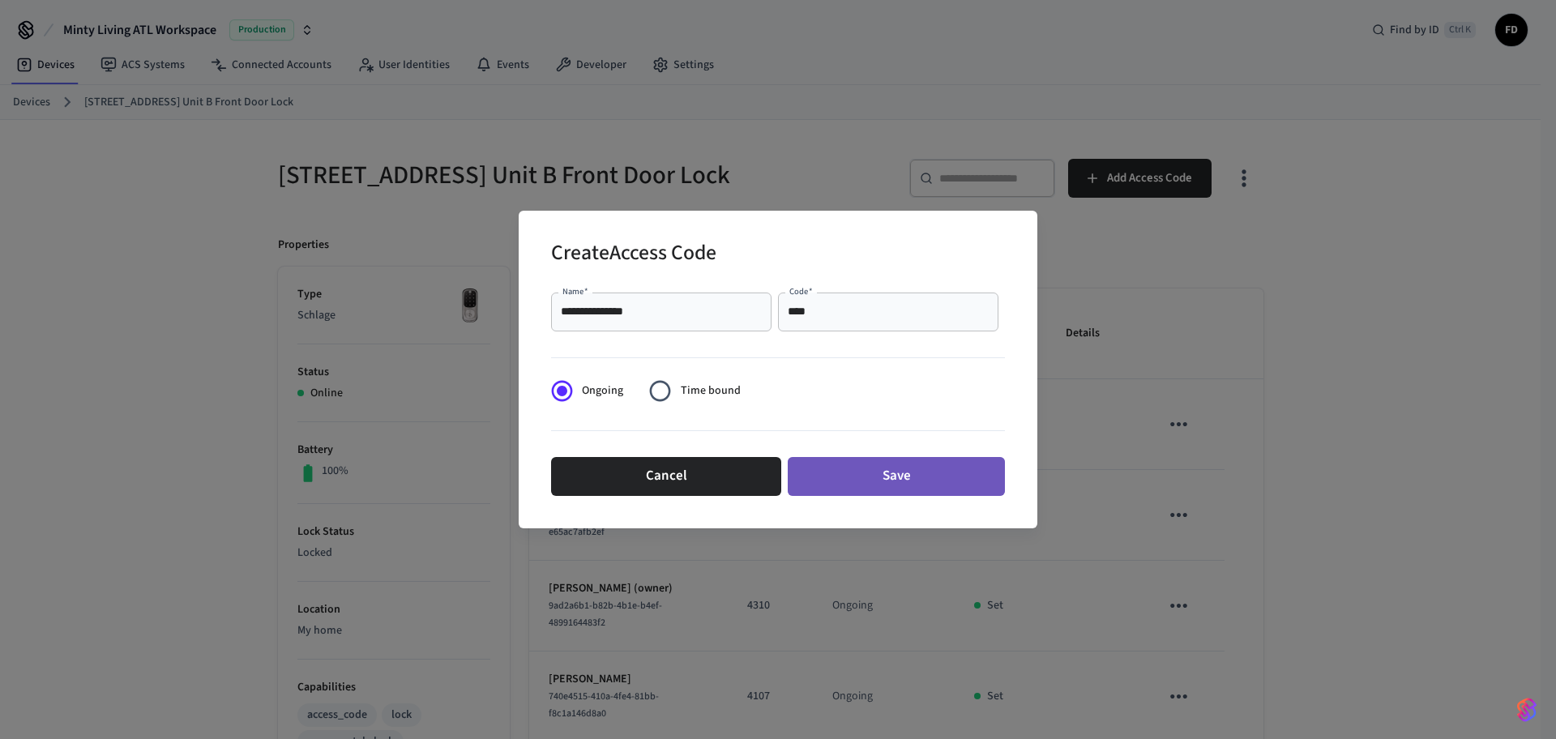
click at [869, 478] on button "Save" at bounding box center [895, 476] width 217 height 39
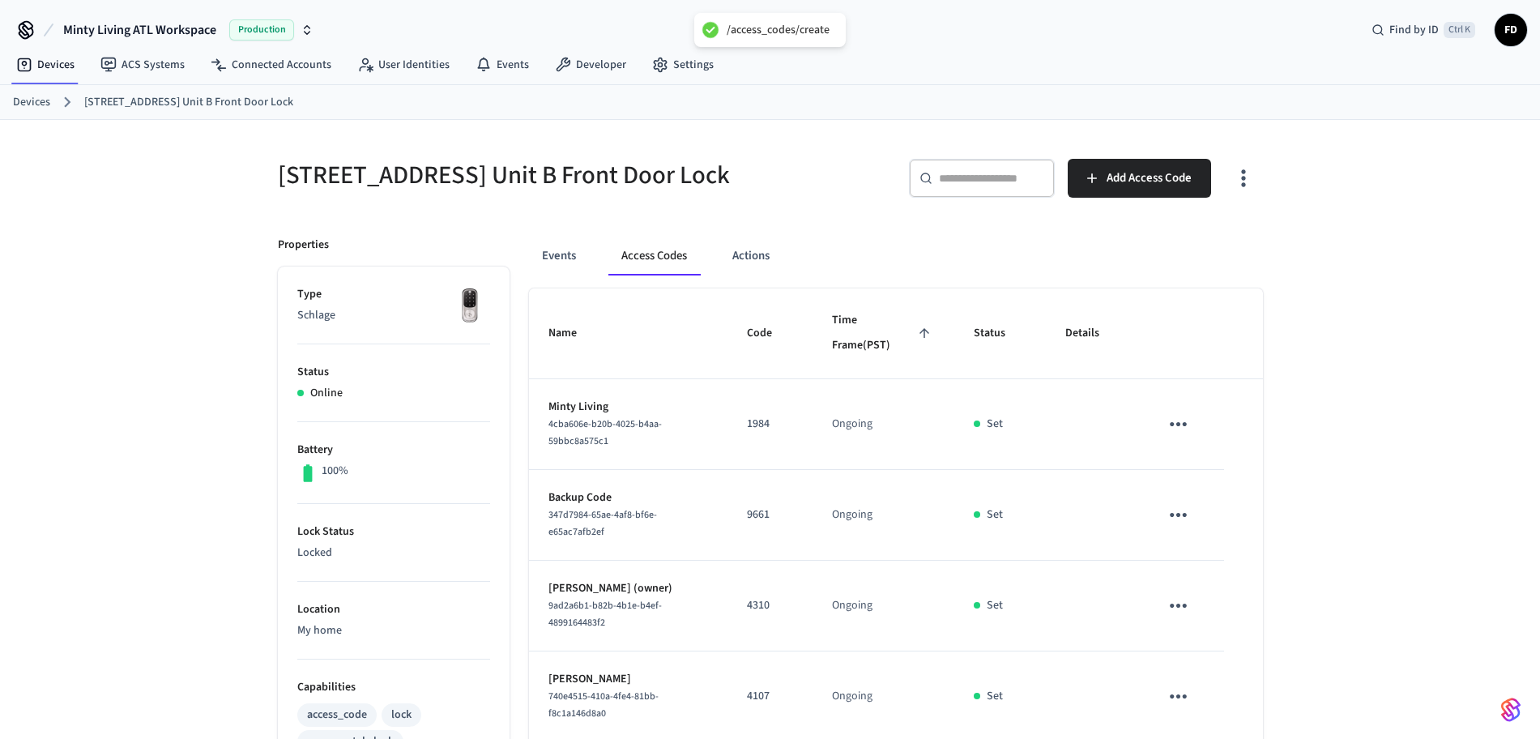
click at [30, 108] on link "Devices" at bounding box center [31, 102] width 37 height 17
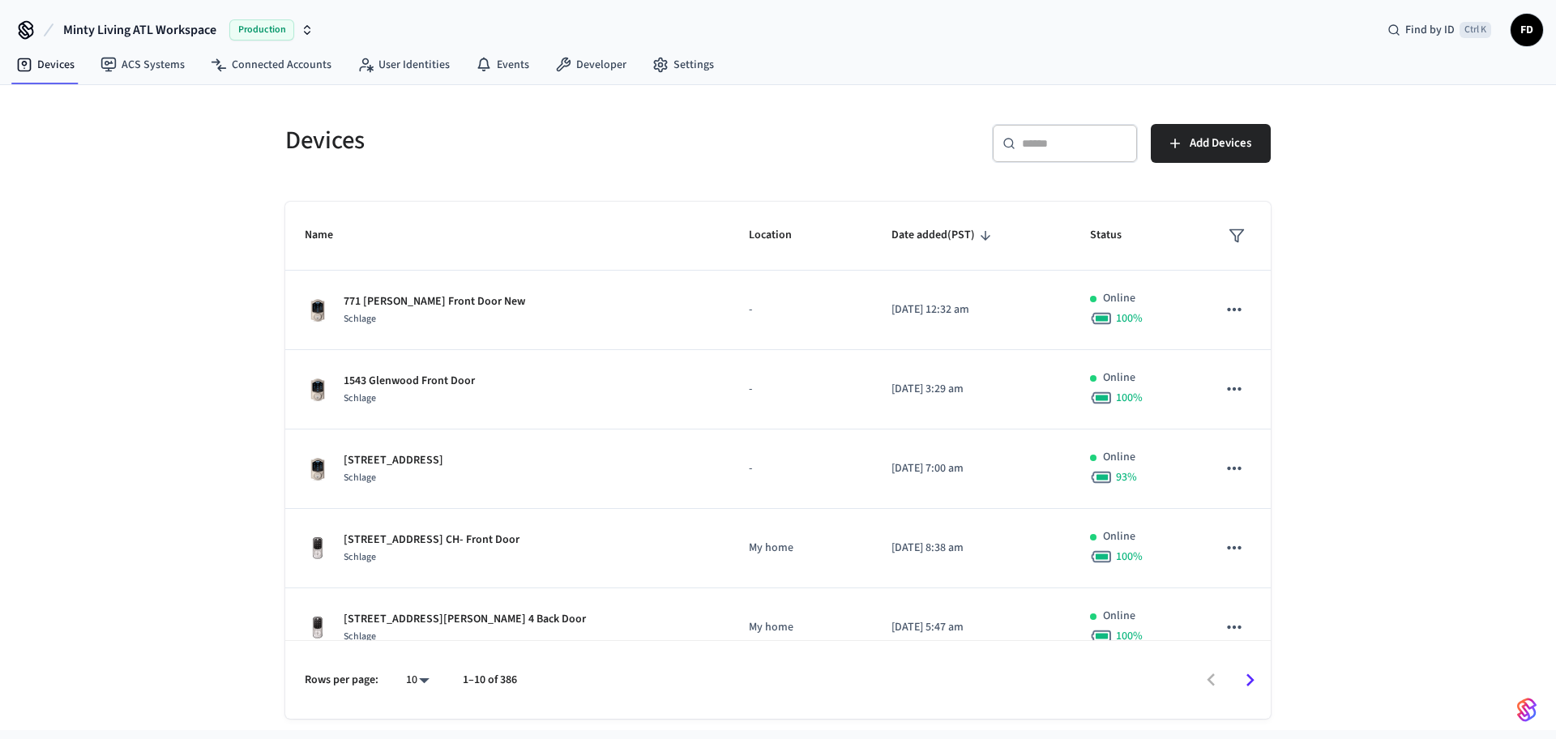
click at [1034, 120] on div "​ ​ Add Devices" at bounding box center [1019, 140] width 502 height 71
click at [1038, 149] on input "text" at bounding box center [1074, 143] width 105 height 16
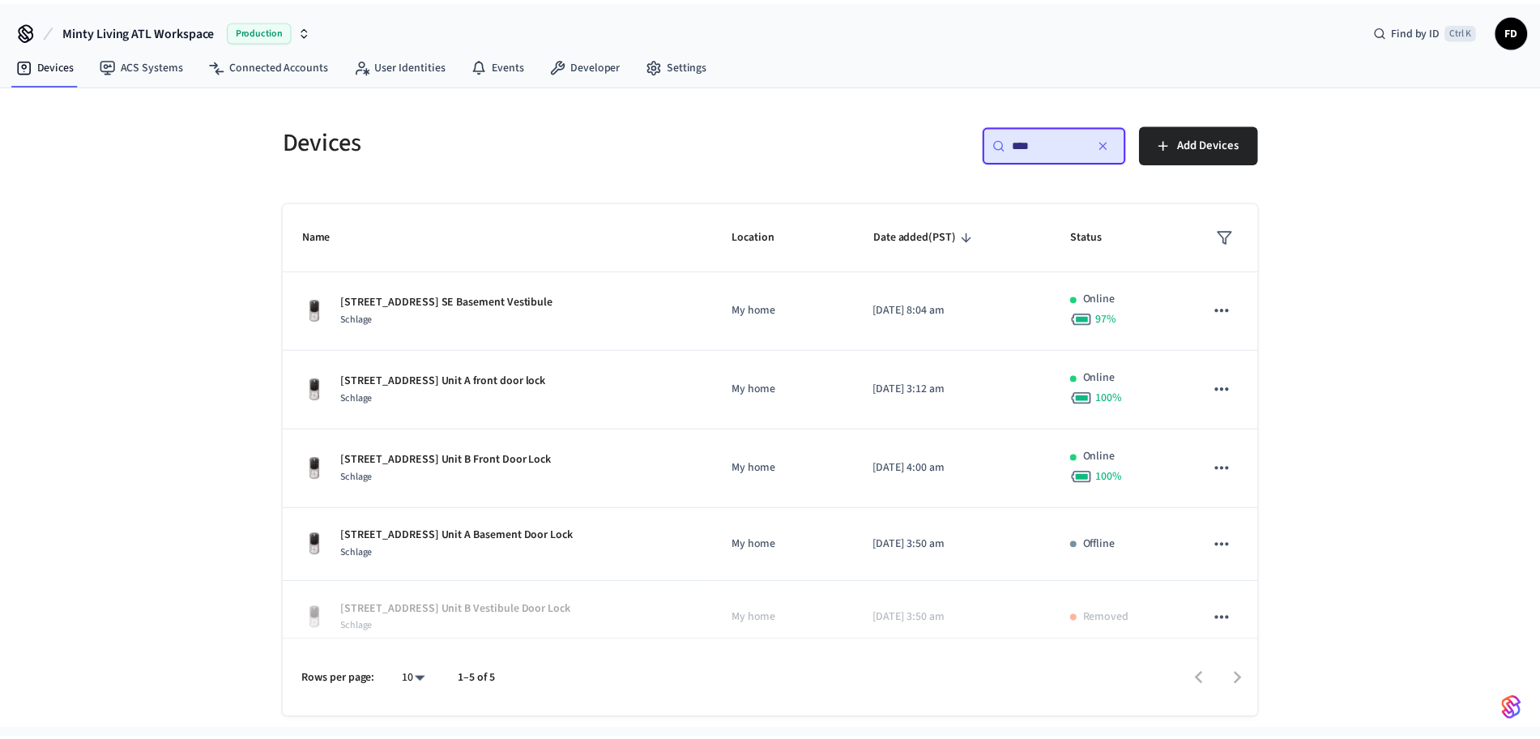
scroll to position [16, 0]
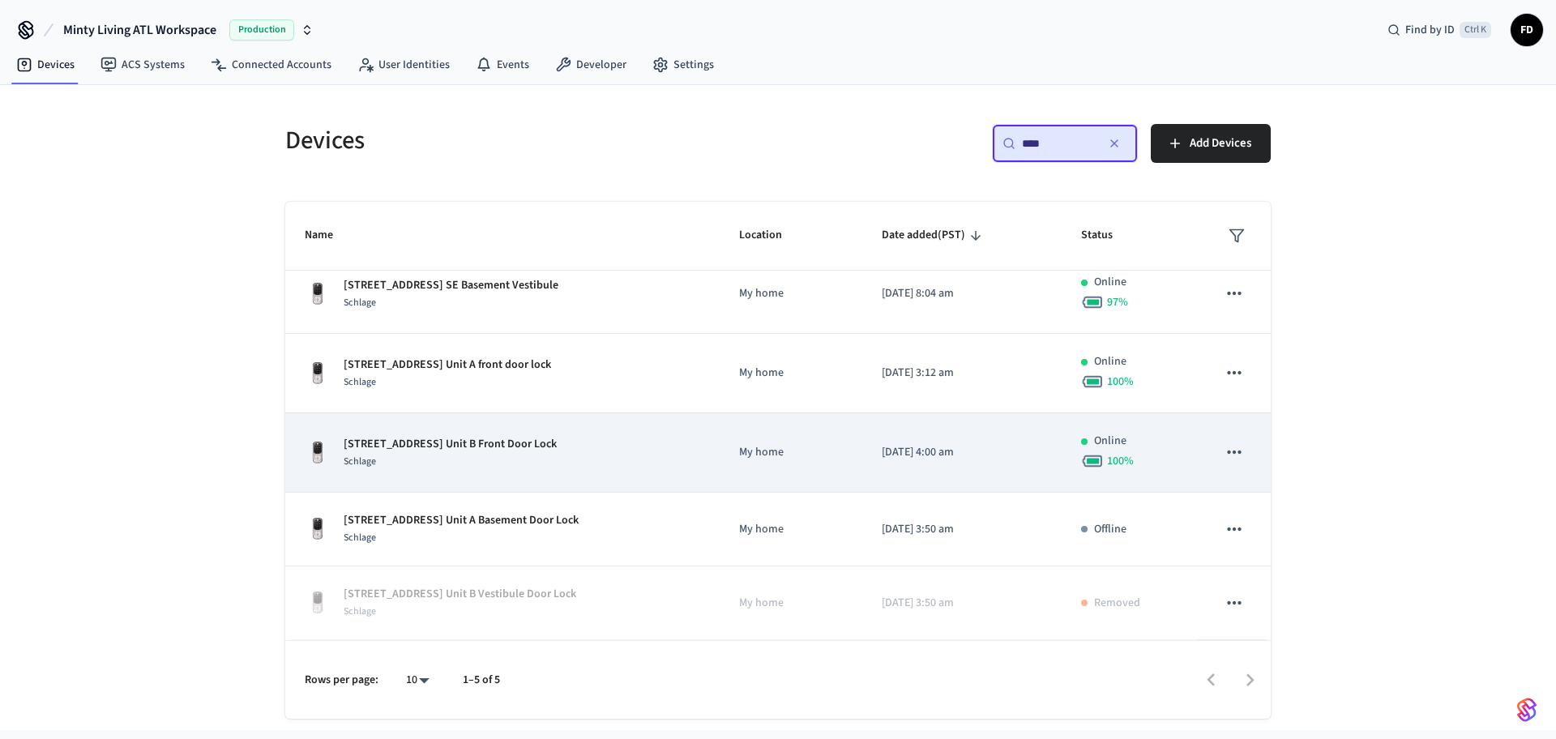
type input "****"
click at [713, 472] on td "[STREET_ADDRESS] Unit B Front Door Lock Schlage" at bounding box center [502, 452] width 434 height 79
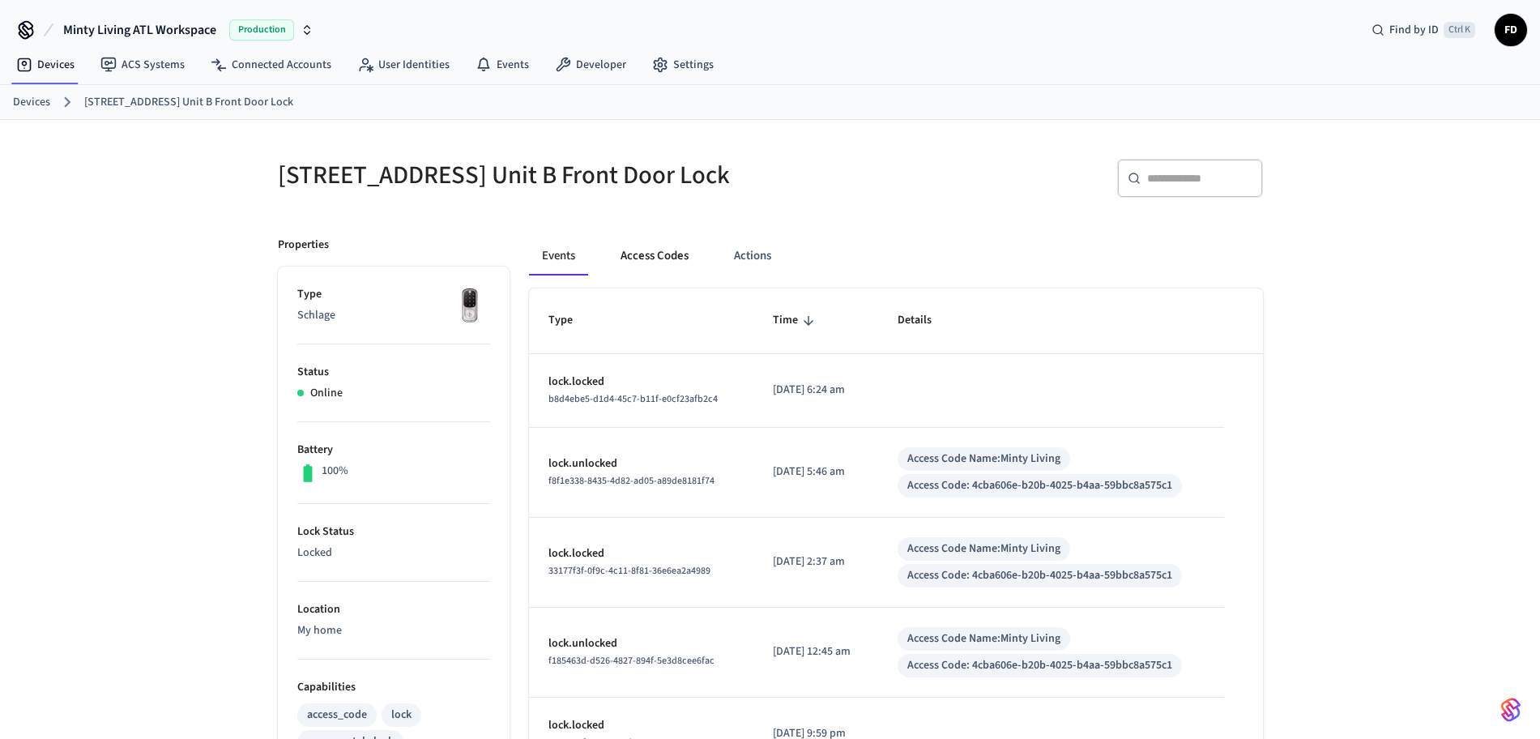
click at [678, 275] on button "Access Codes" at bounding box center [655, 256] width 94 height 39
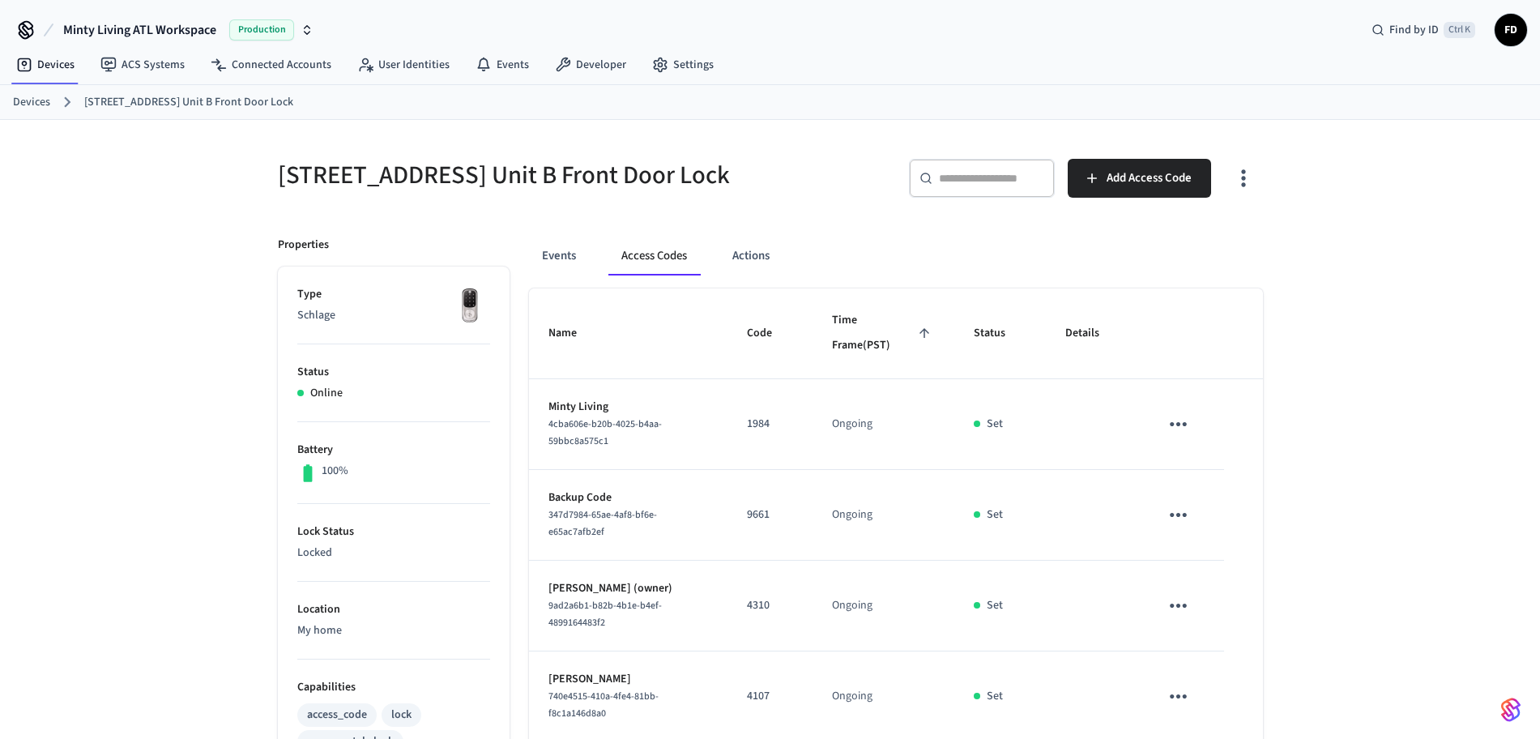
click at [7, 108] on div "Devices [STREET_ADDRESS] Unit B Front Door Lock" at bounding box center [770, 102] width 1540 height 35
click at [30, 104] on link "Devices" at bounding box center [31, 102] width 37 height 17
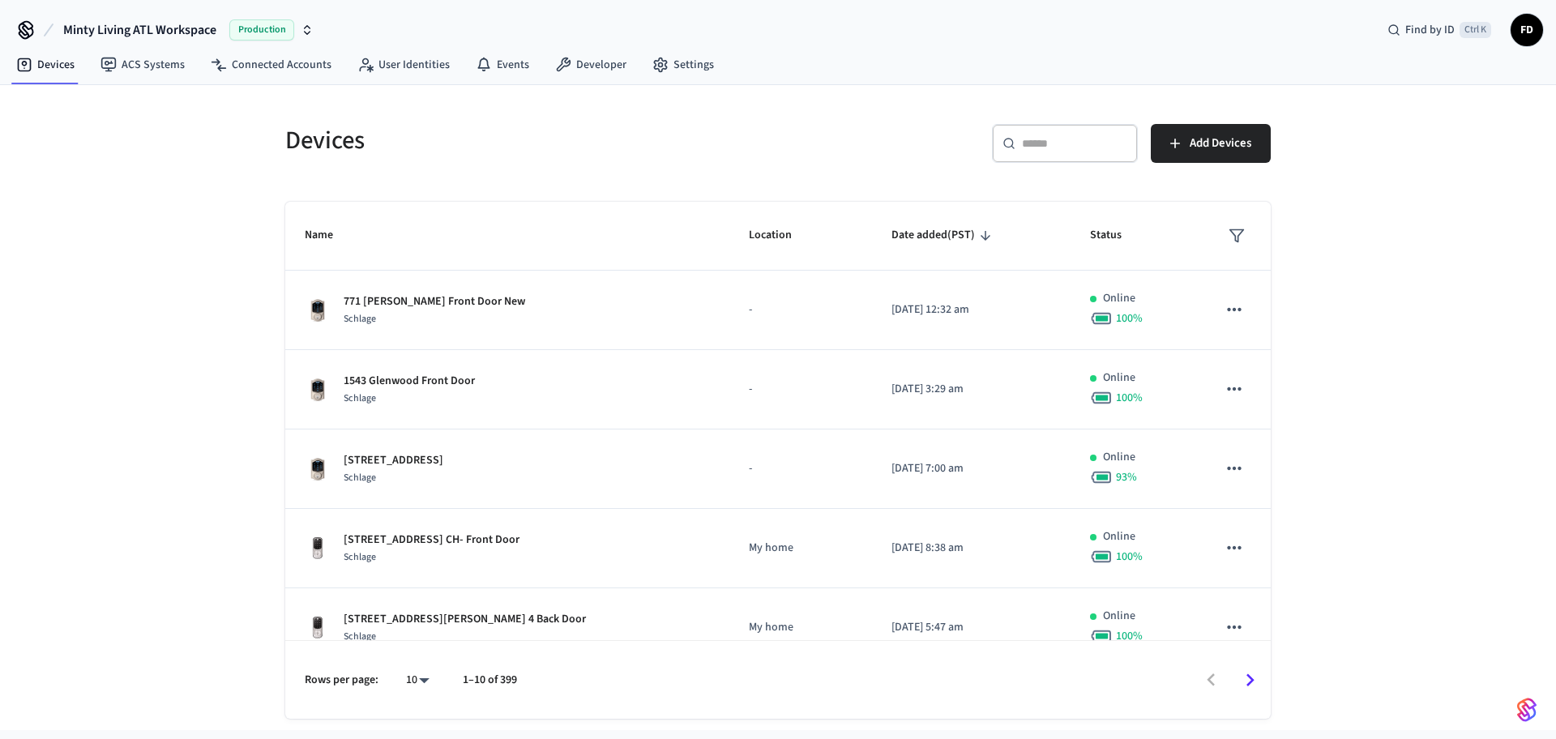
click at [1039, 128] on div "​ ​" at bounding box center [1065, 143] width 146 height 39
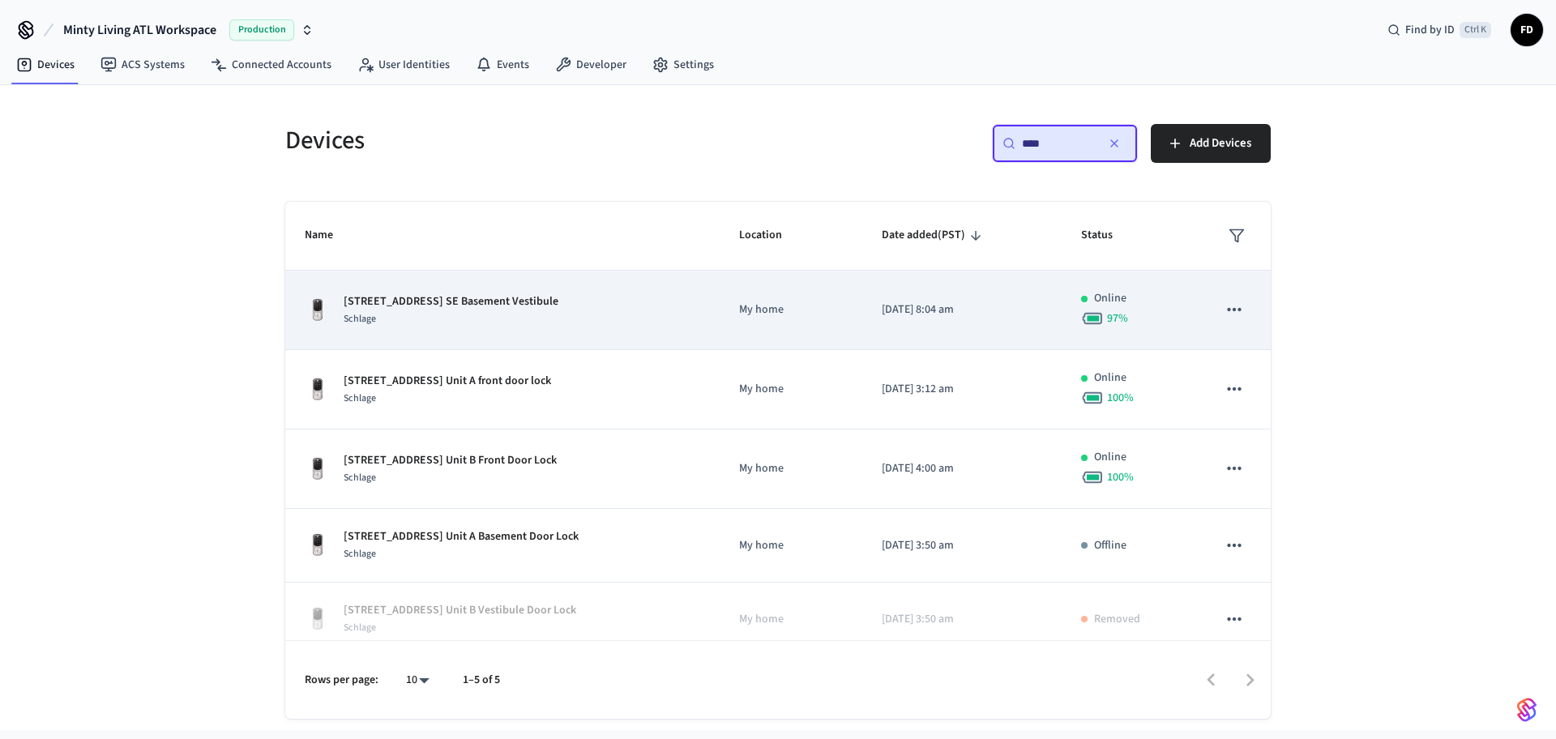
type input "****"
click at [618, 313] on div "[STREET_ADDRESS] SE Basement Vestibule Schlage" at bounding box center [502, 310] width 395 height 34
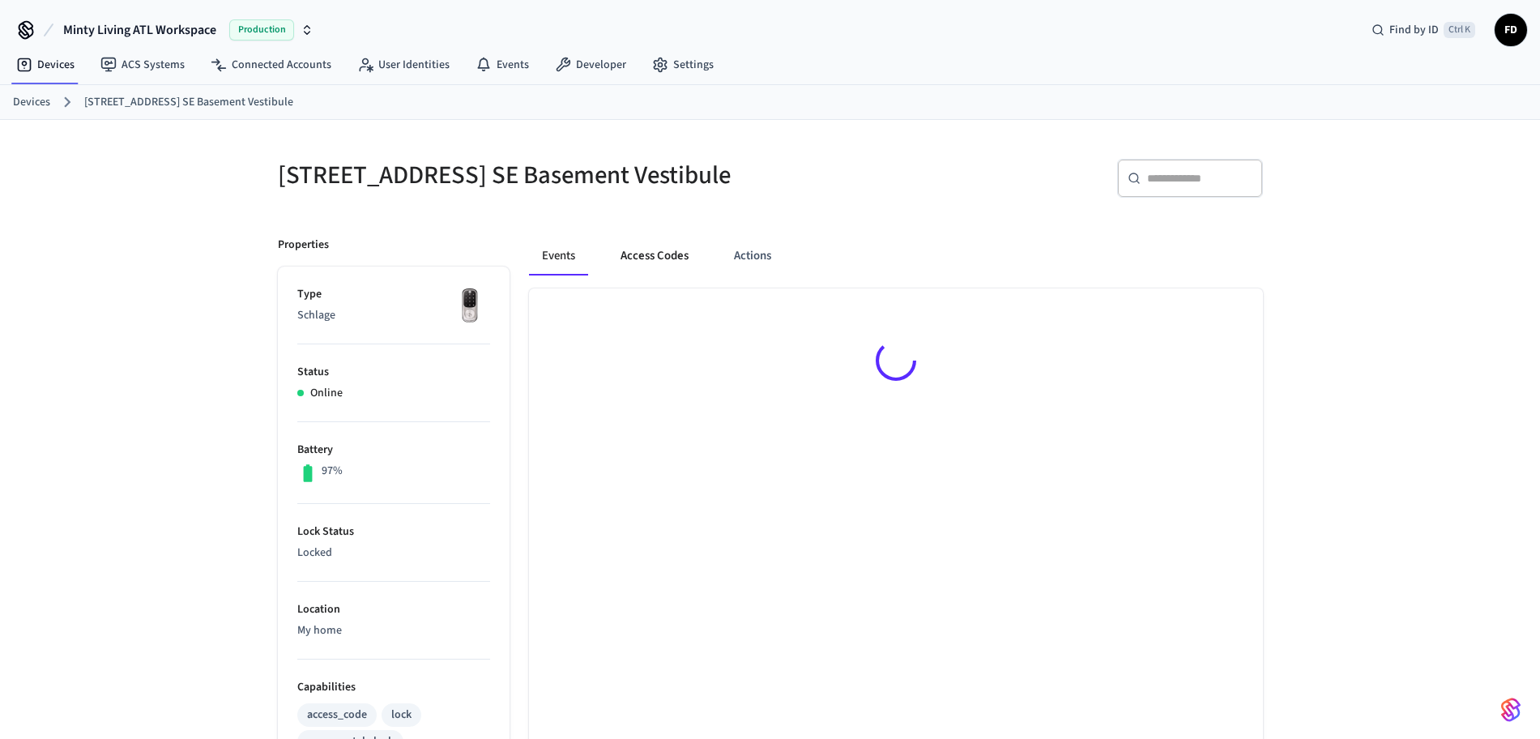
click at [676, 259] on button "Access Codes" at bounding box center [655, 256] width 94 height 39
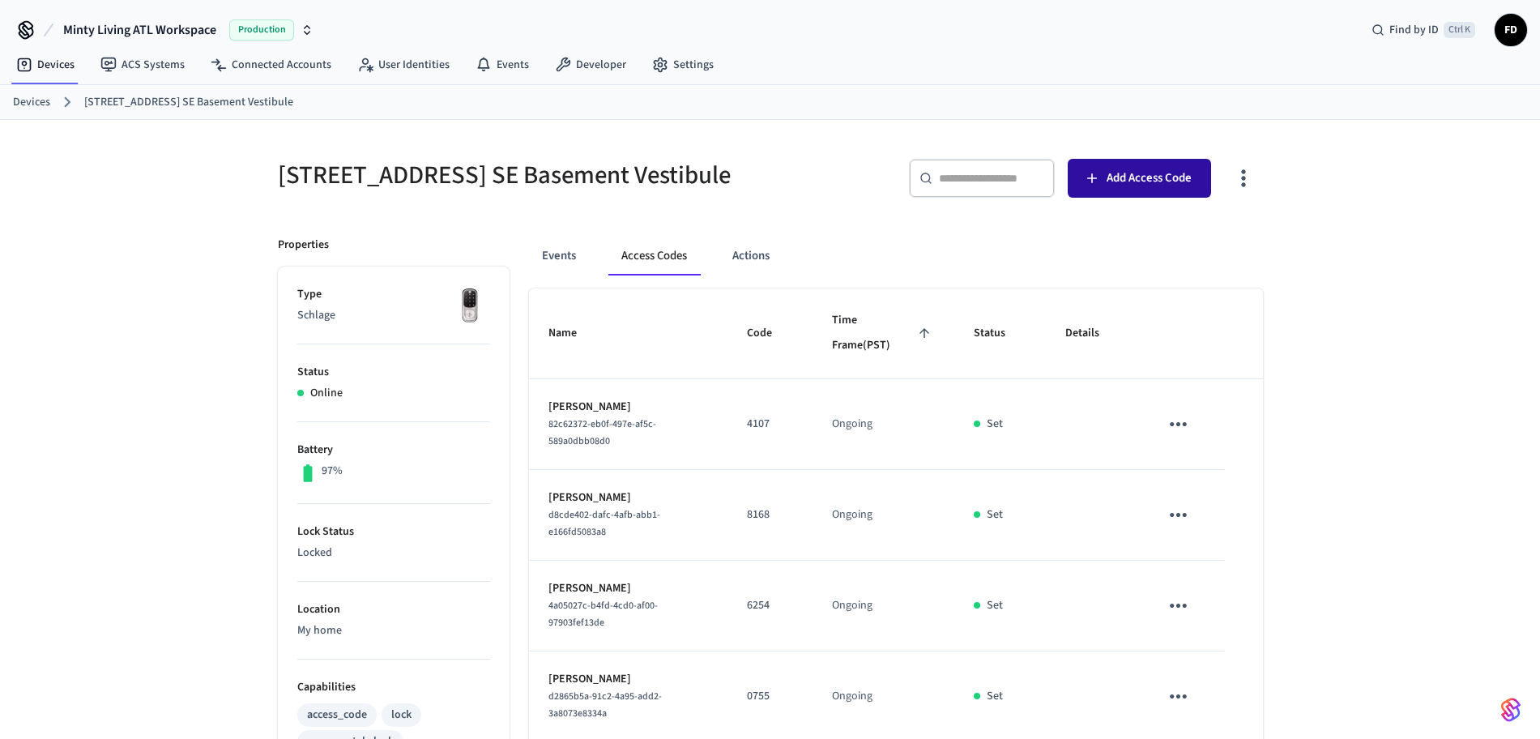
click at [1163, 177] on span "Add Access Code" at bounding box center [1149, 178] width 85 height 21
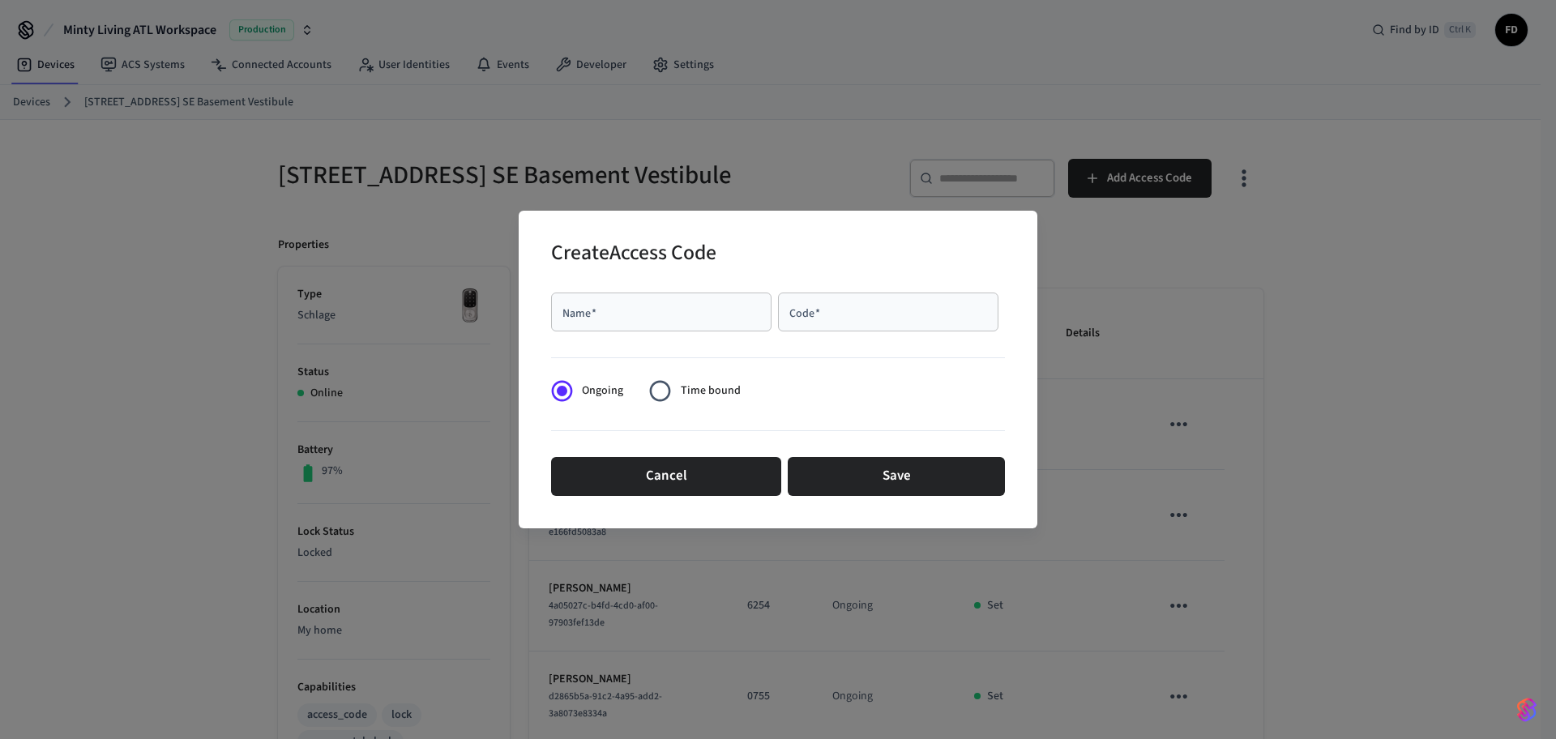
click at [688, 308] on input "Name   *" at bounding box center [661, 312] width 201 height 16
paste input "**********"
click at [894, 297] on div "Code   *" at bounding box center [888, 311] width 220 height 39
click at [728, 298] on div "**********" at bounding box center [661, 311] width 220 height 39
type input "**********"
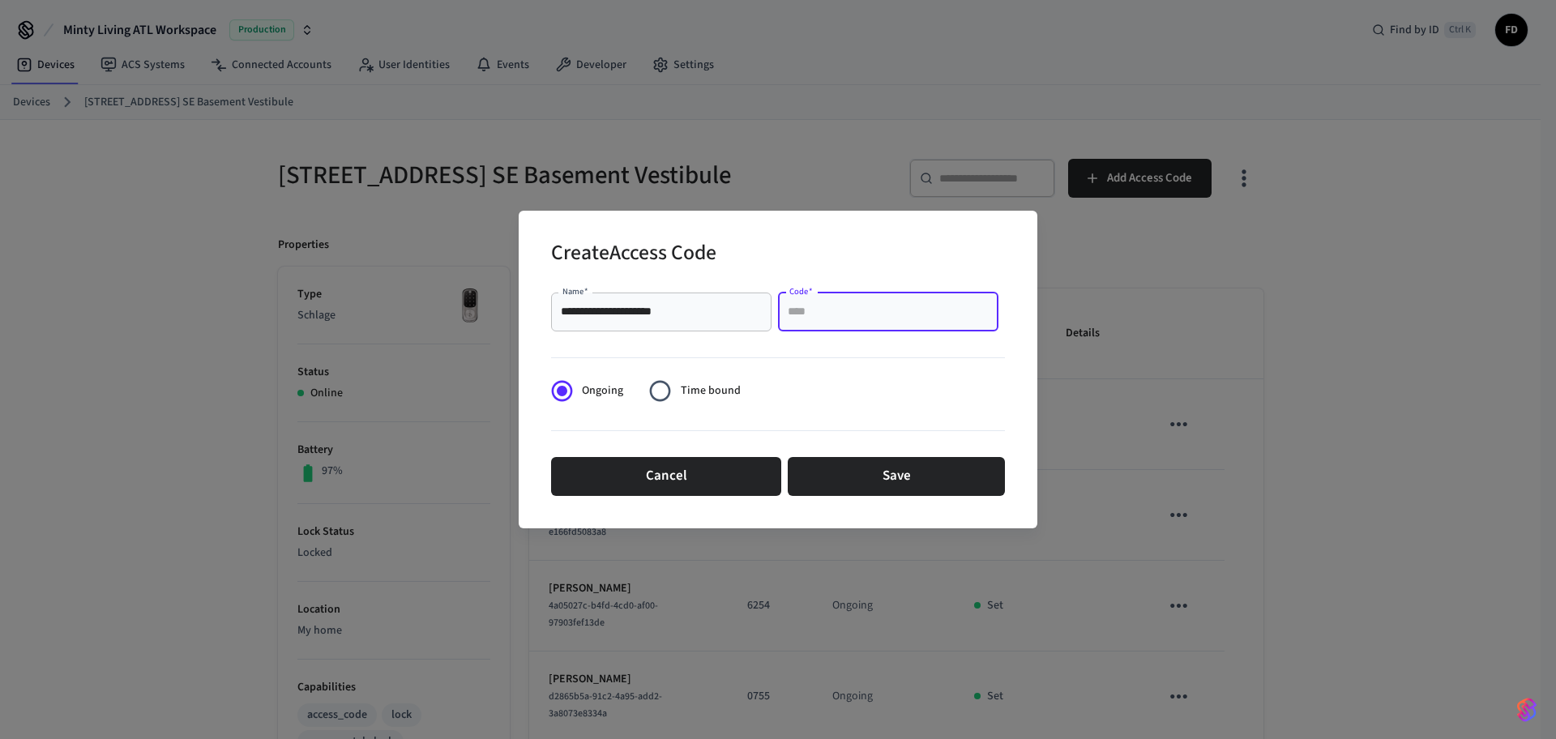
click at [871, 305] on input "Code   *" at bounding box center [887, 312] width 201 height 16
type input "****"
click at [961, 476] on button "Save" at bounding box center [895, 476] width 217 height 39
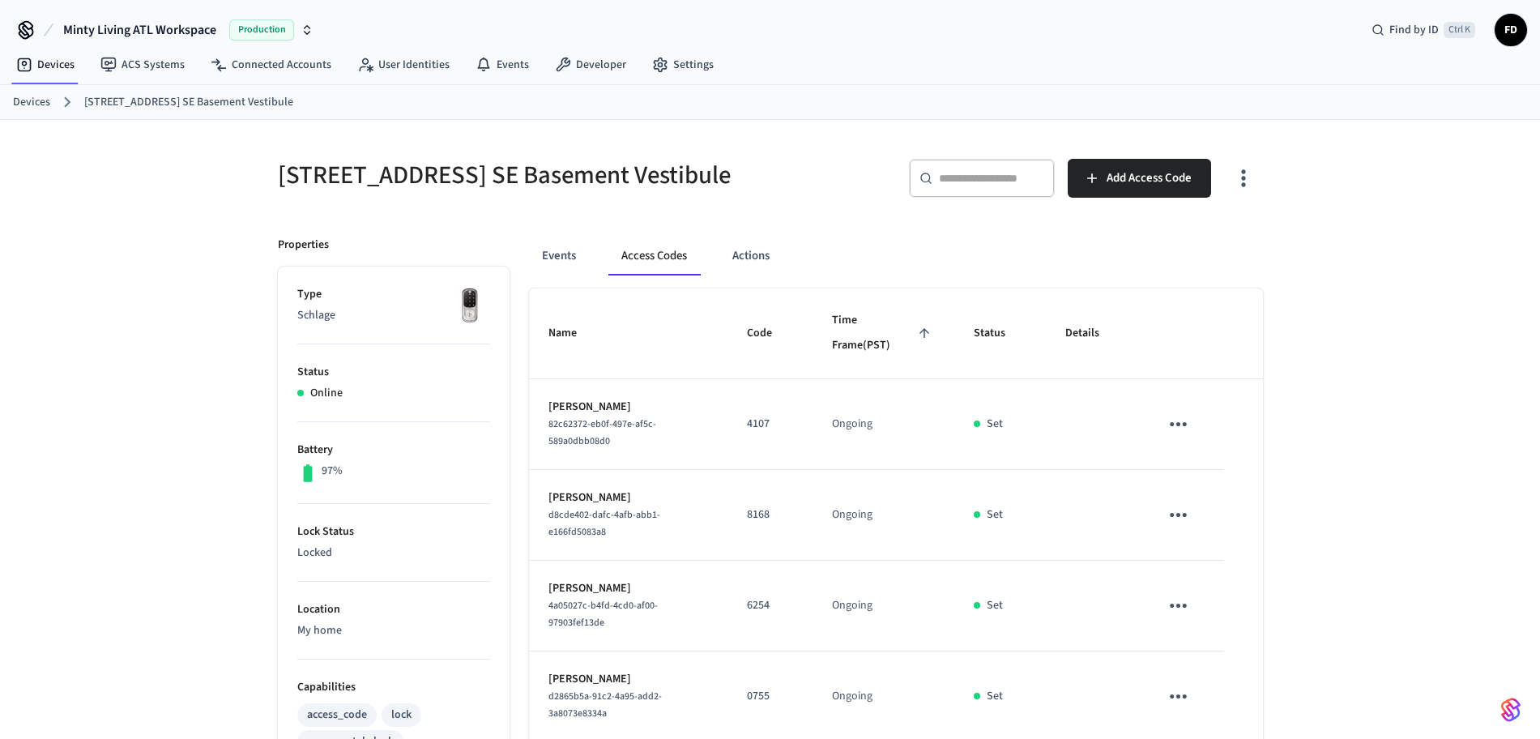
click at [33, 109] on link "Devices" at bounding box center [31, 102] width 37 height 17
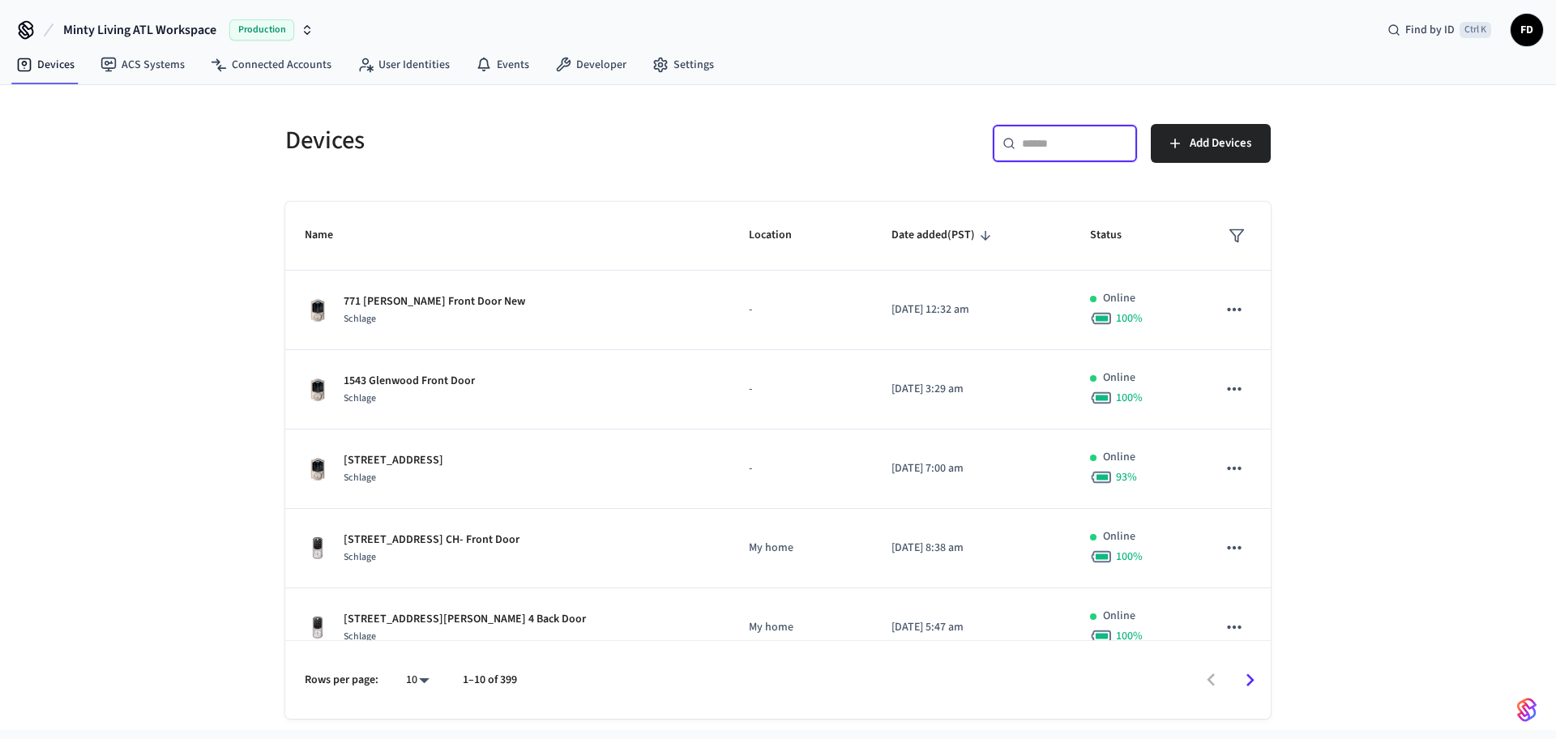
click at [1063, 149] on input "text" at bounding box center [1074, 143] width 105 height 16
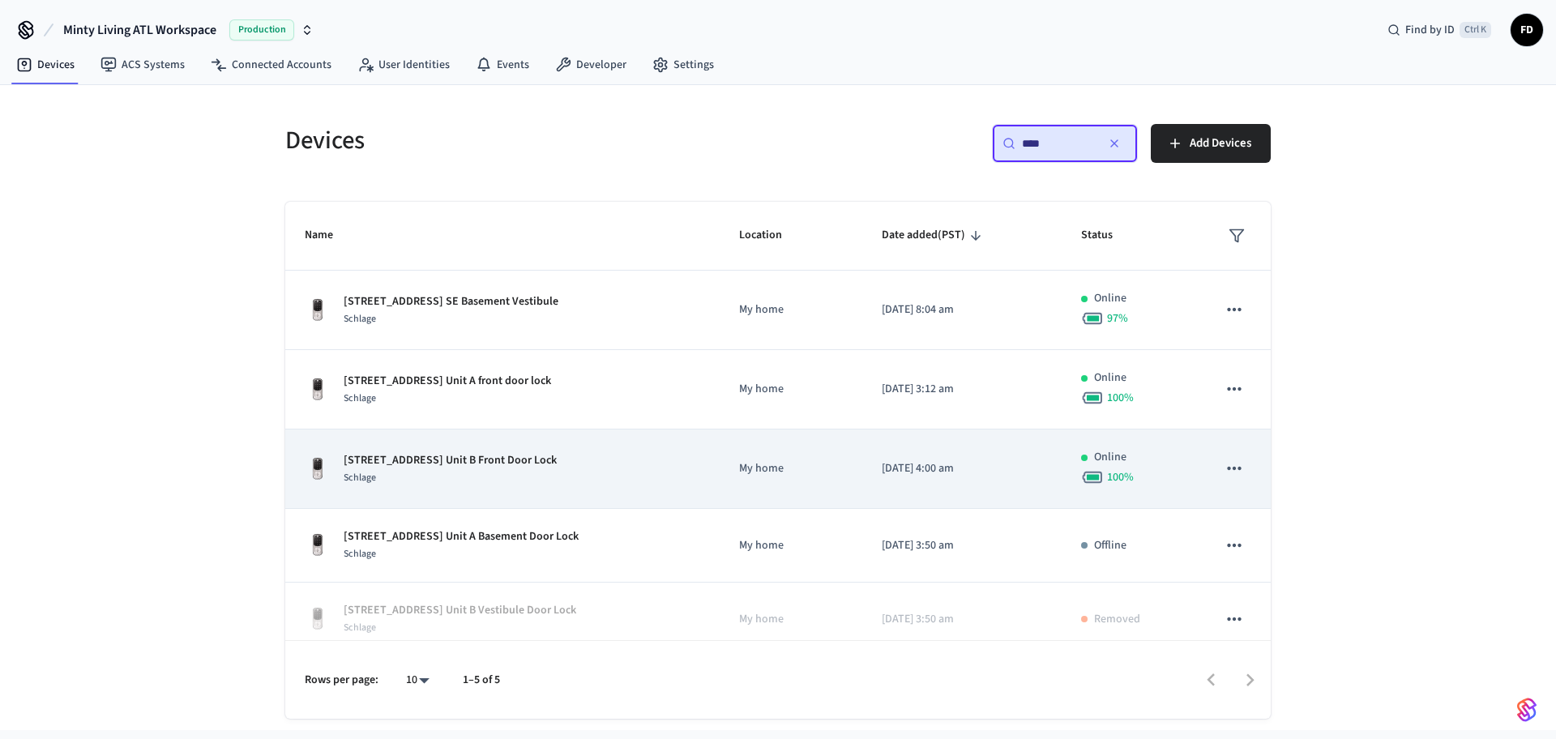
type input "****"
click at [595, 489] on td "[STREET_ADDRESS] Unit B Front Door Lock Schlage" at bounding box center [502, 468] width 434 height 79
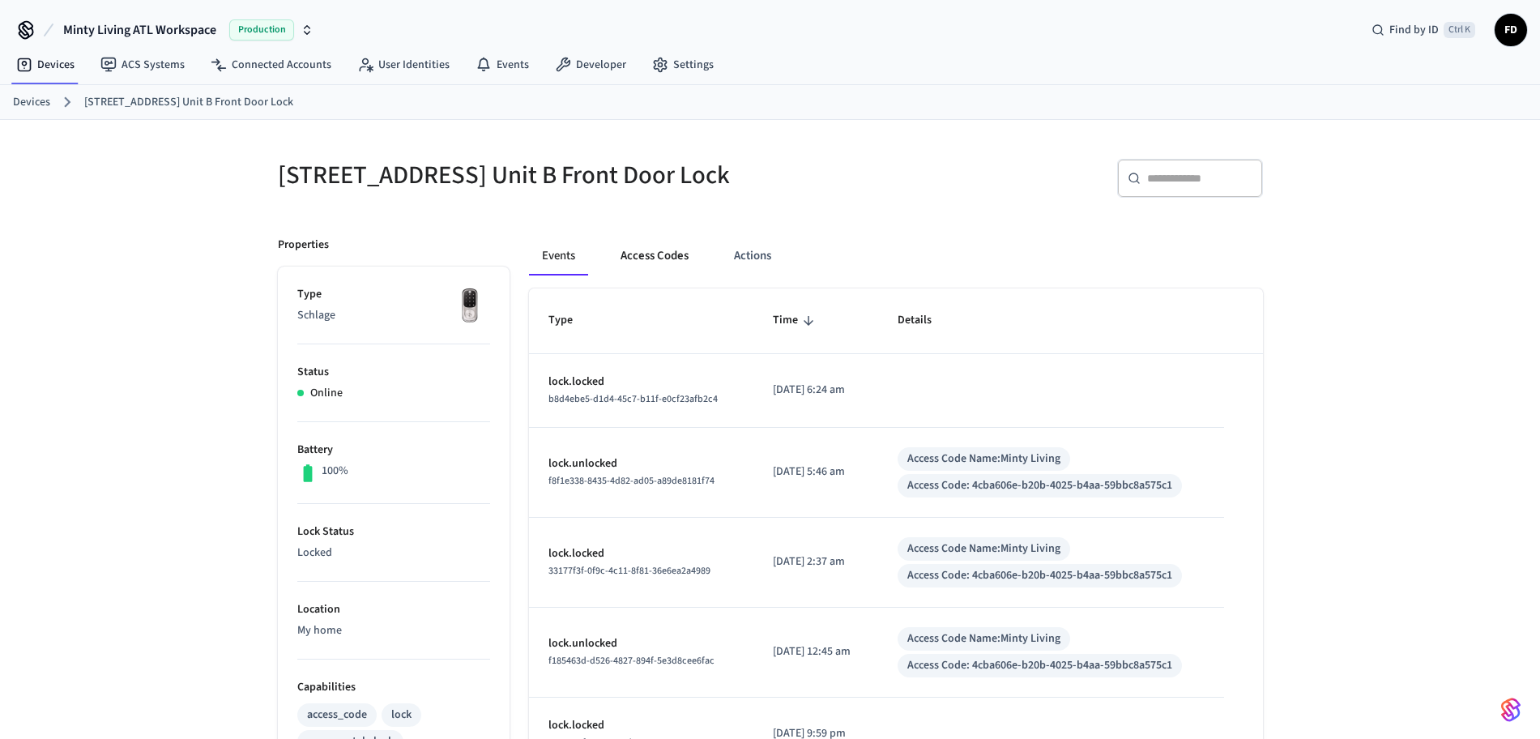
click at [664, 265] on button "Access Codes" at bounding box center [655, 256] width 94 height 39
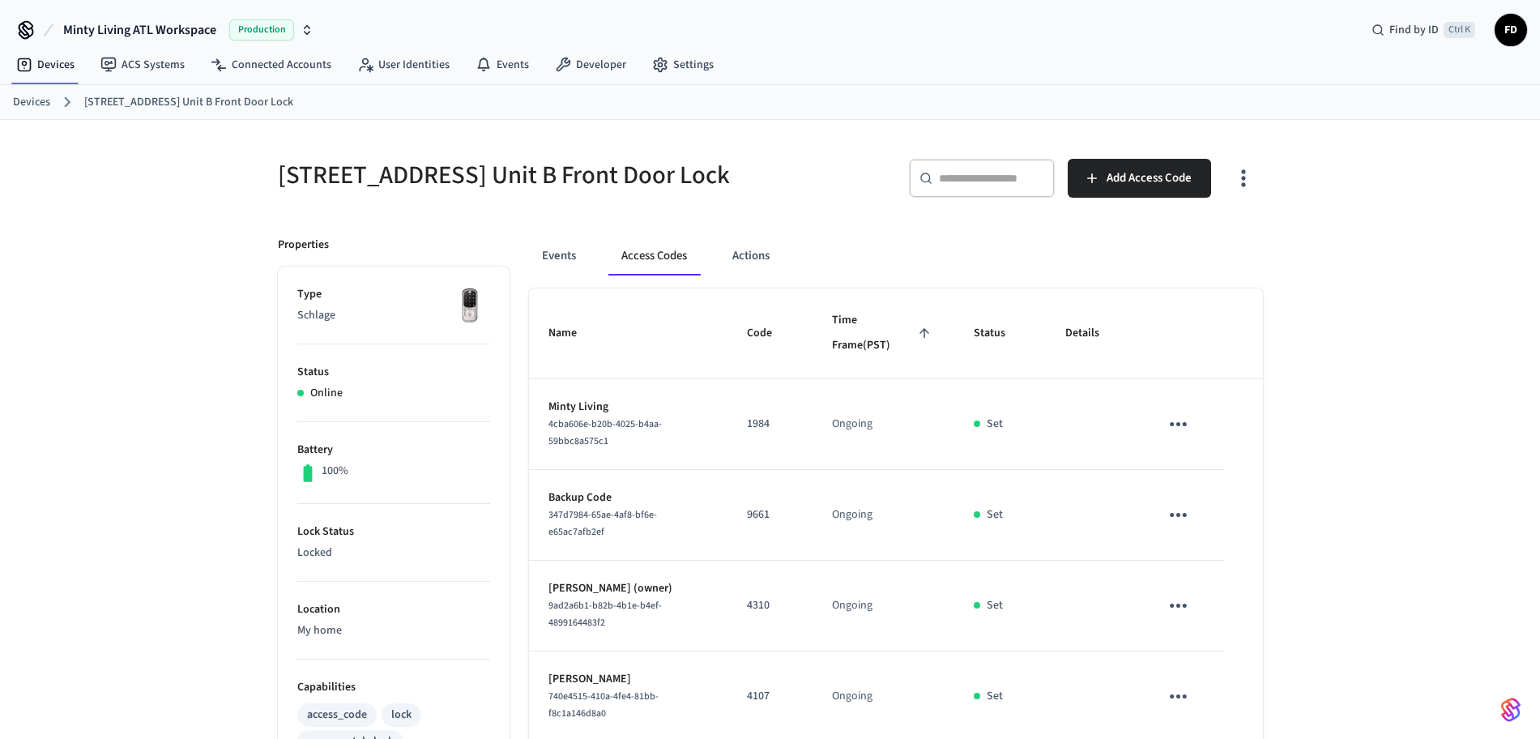
click at [1376, 467] on div "[STREET_ADDRESS] Unit B Front Door Lock ​ ​ Add Access Code Properties Type Sch…" at bounding box center [770, 639] width 1540 height 1038
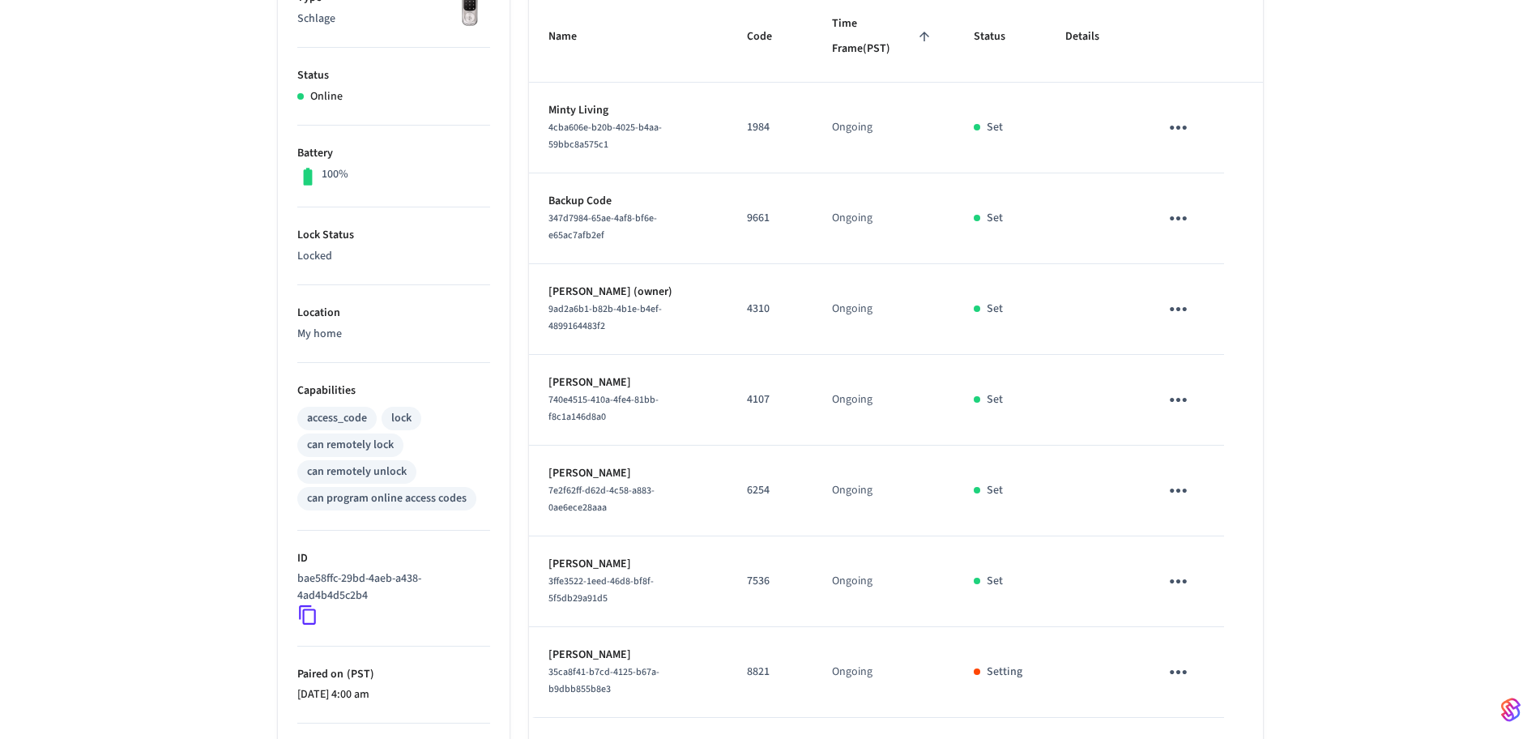
scroll to position [451, 0]
